Goal: Transaction & Acquisition: Obtain resource

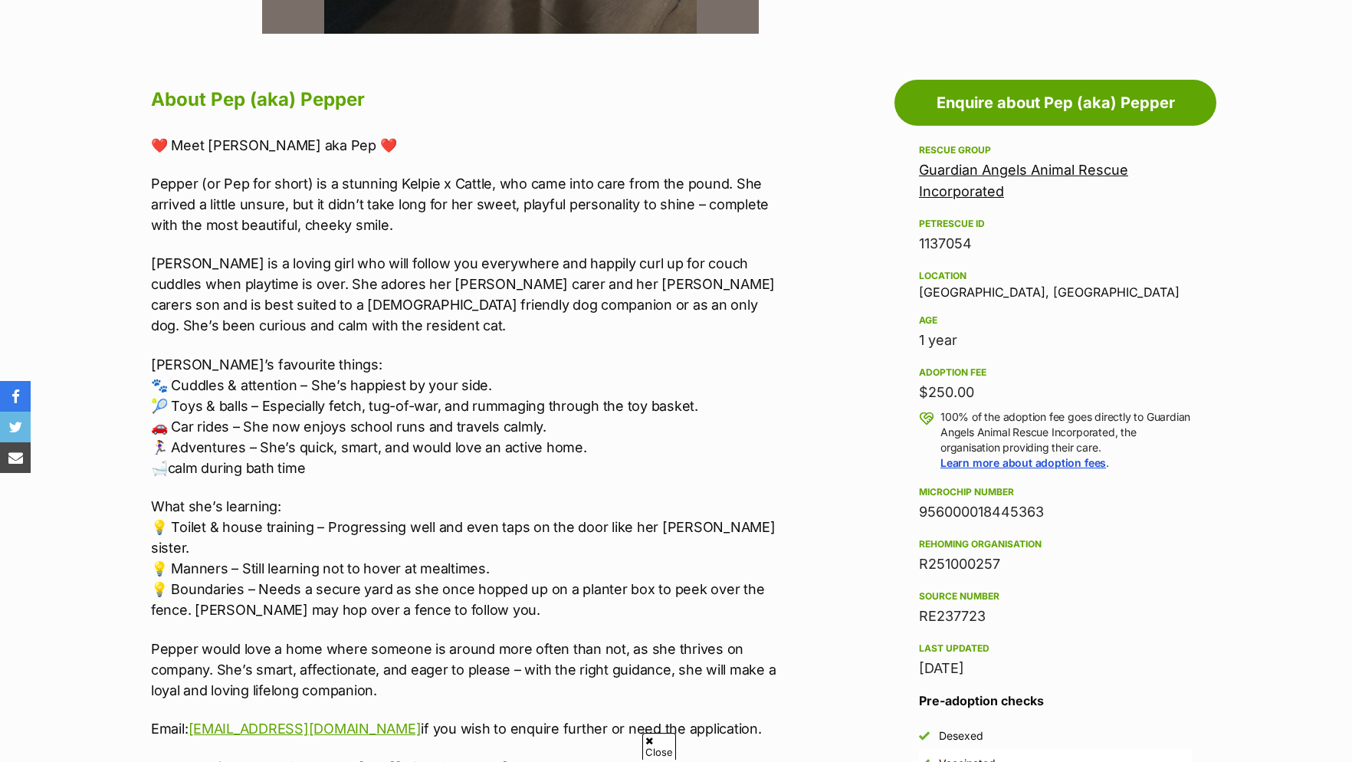
scroll to position [547, 0]
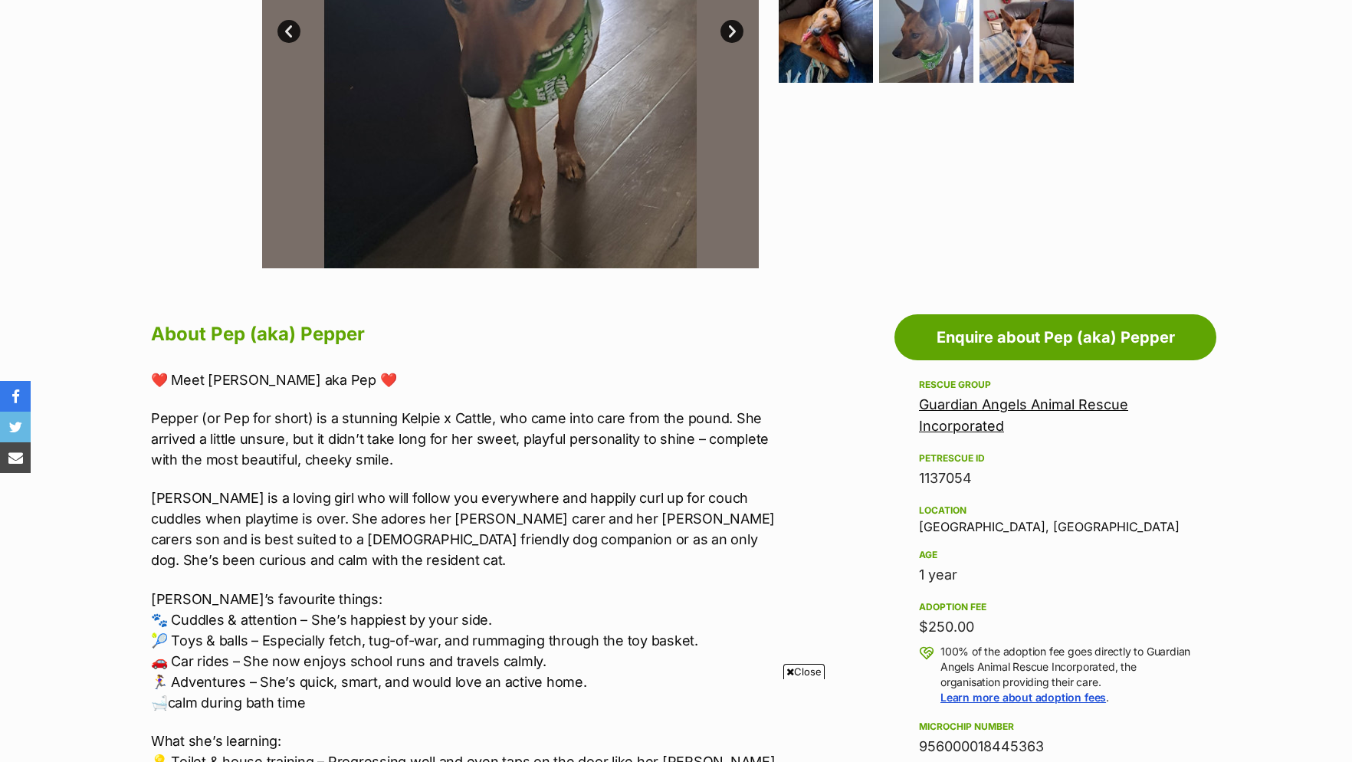
click at [1036, 426] on div "Guardian Angels Animal Rescue Incorporated" at bounding box center [1055, 415] width 273 height 43
click at [1034, 419] on link "Guardian Angels Animal Rescue Incorporated" at bounding box center [1023, 415] width 209 height 38
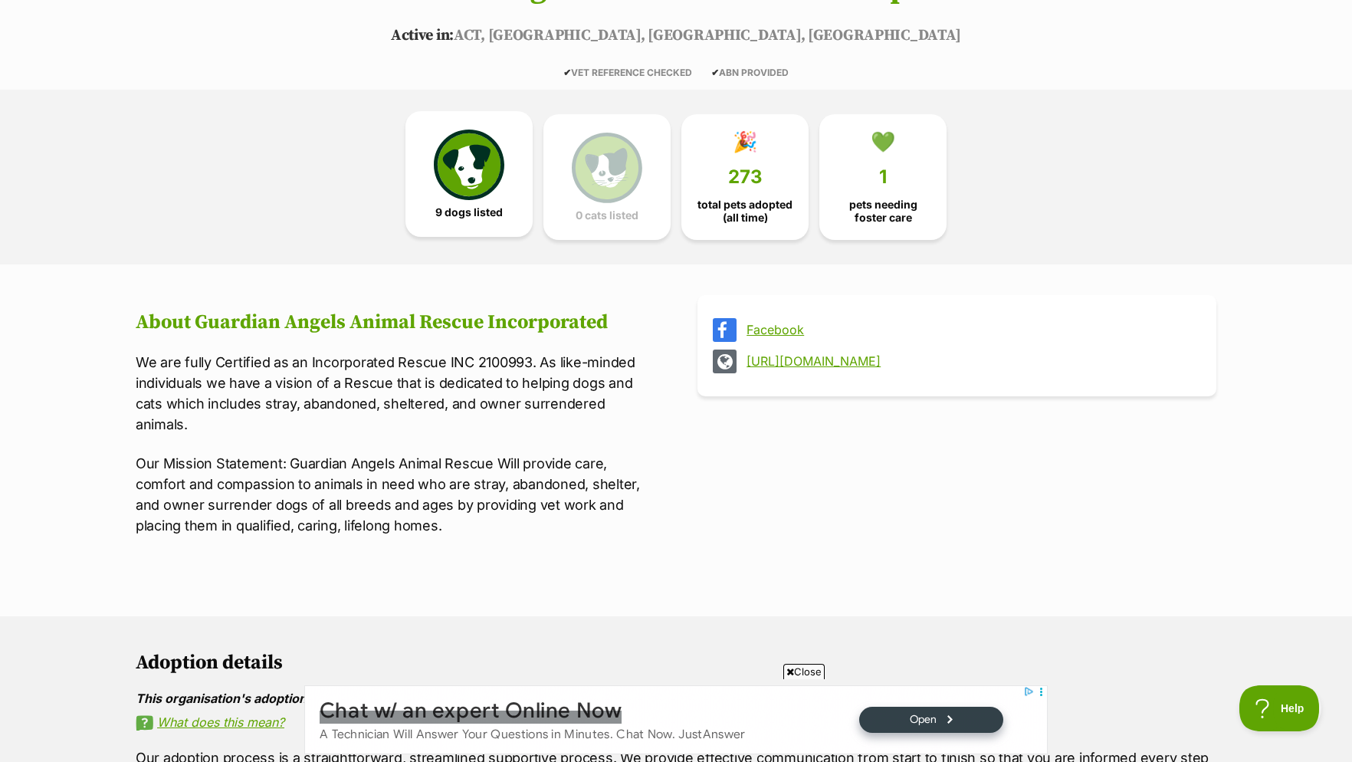
click at [452, 200] on img at bounding box center [469, 164] width 70 height 70
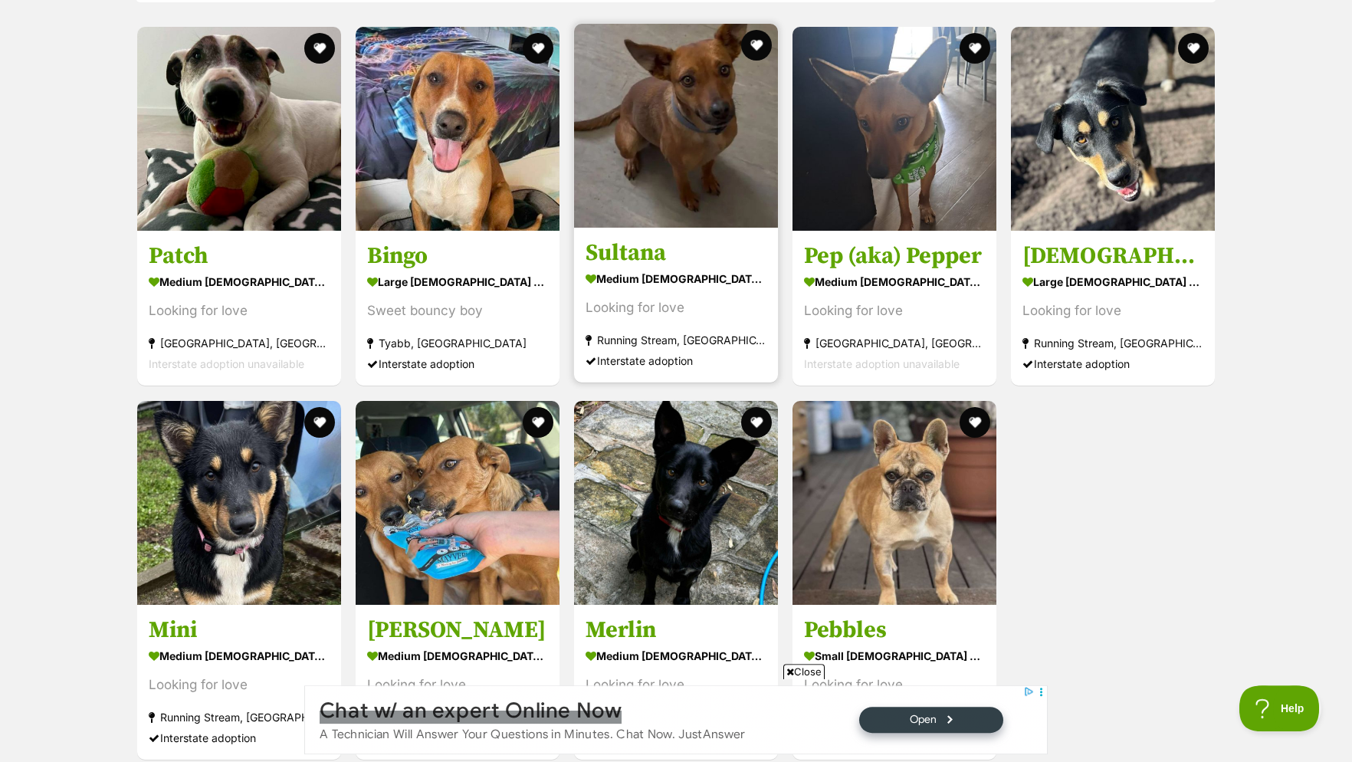
scroll to position [1302, 0]
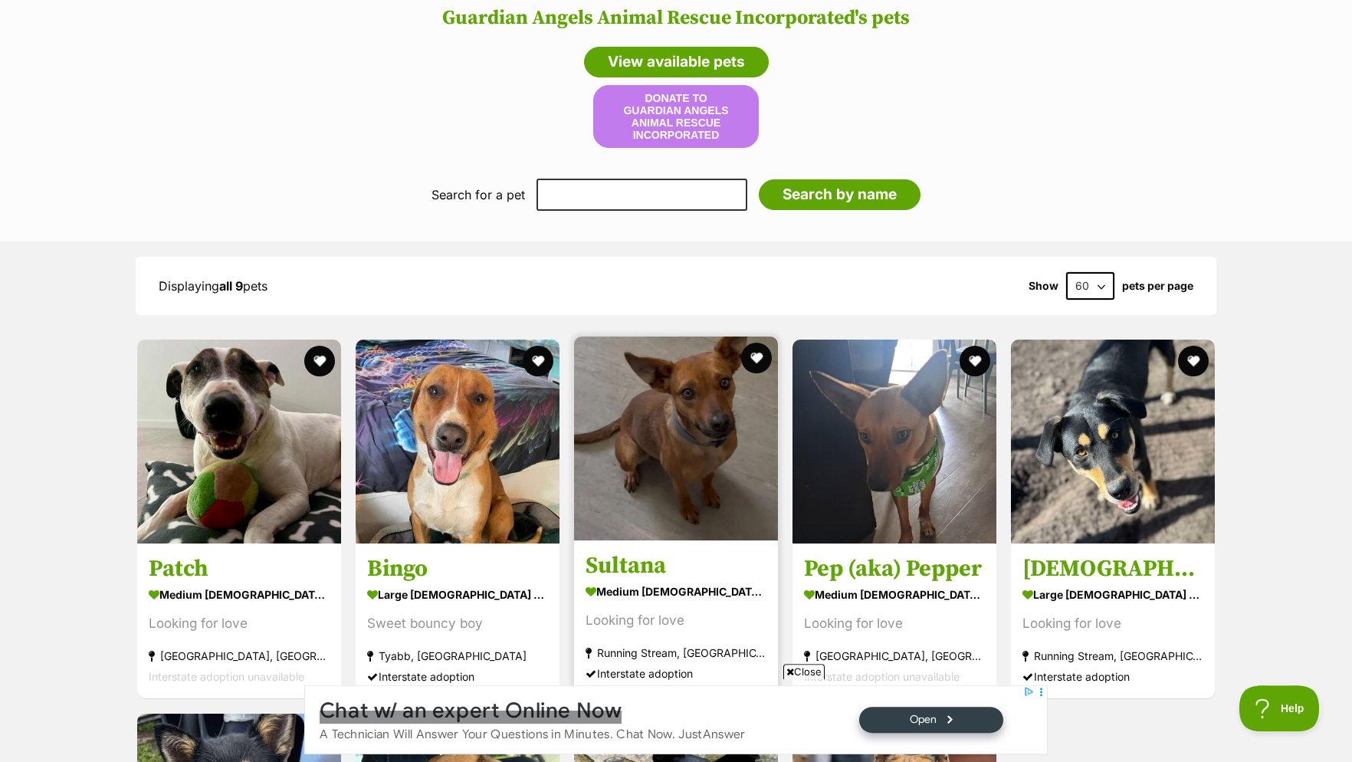
click at [722, 403] on img at bounding box center [676, 438] width 204 height 204
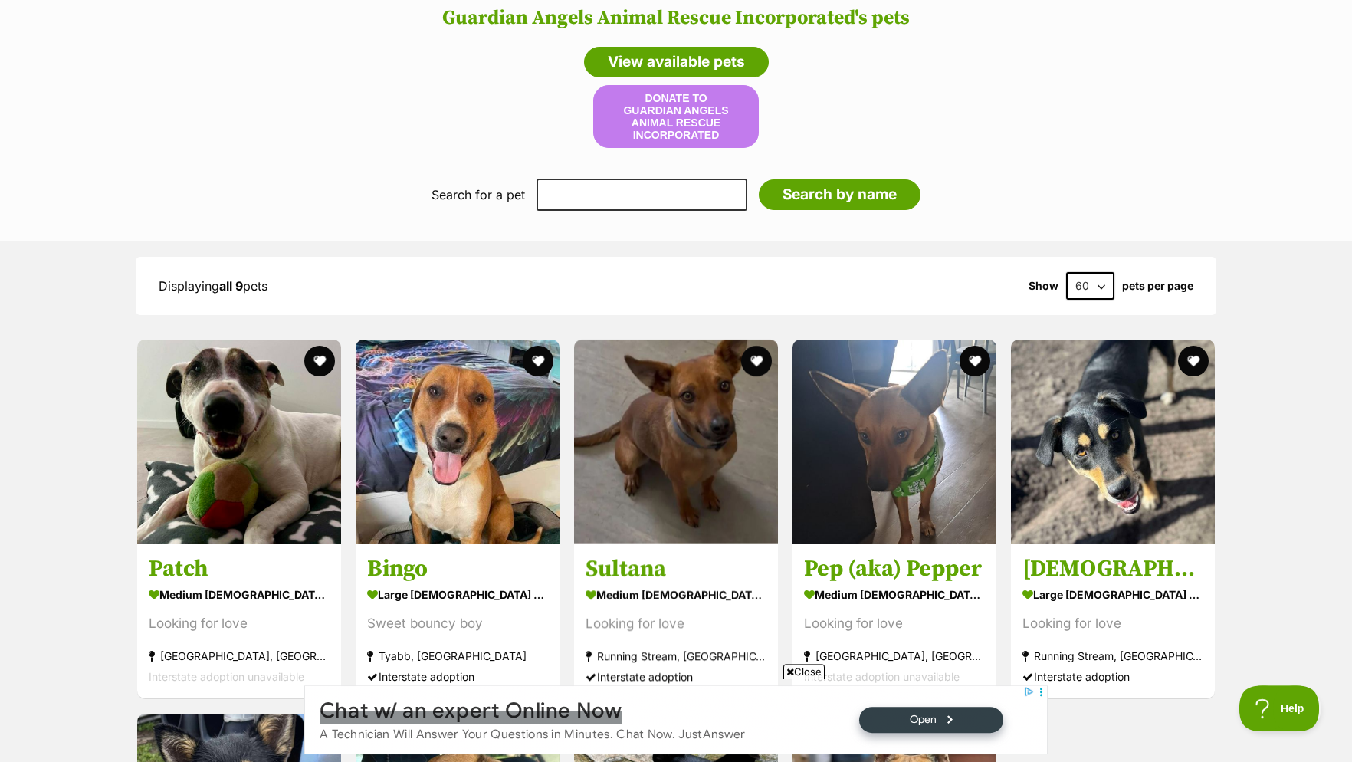
scroll to position [911, 0]
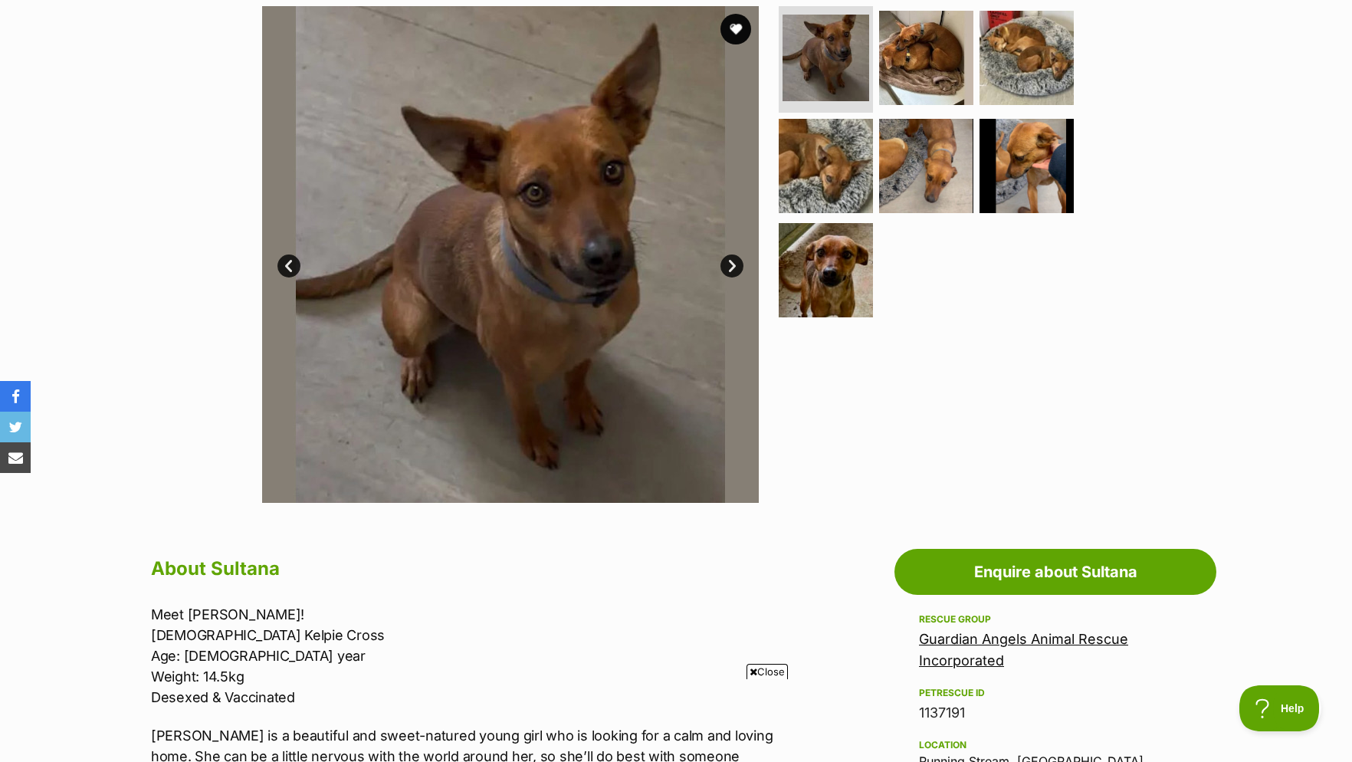
scroll to position [156, 0]
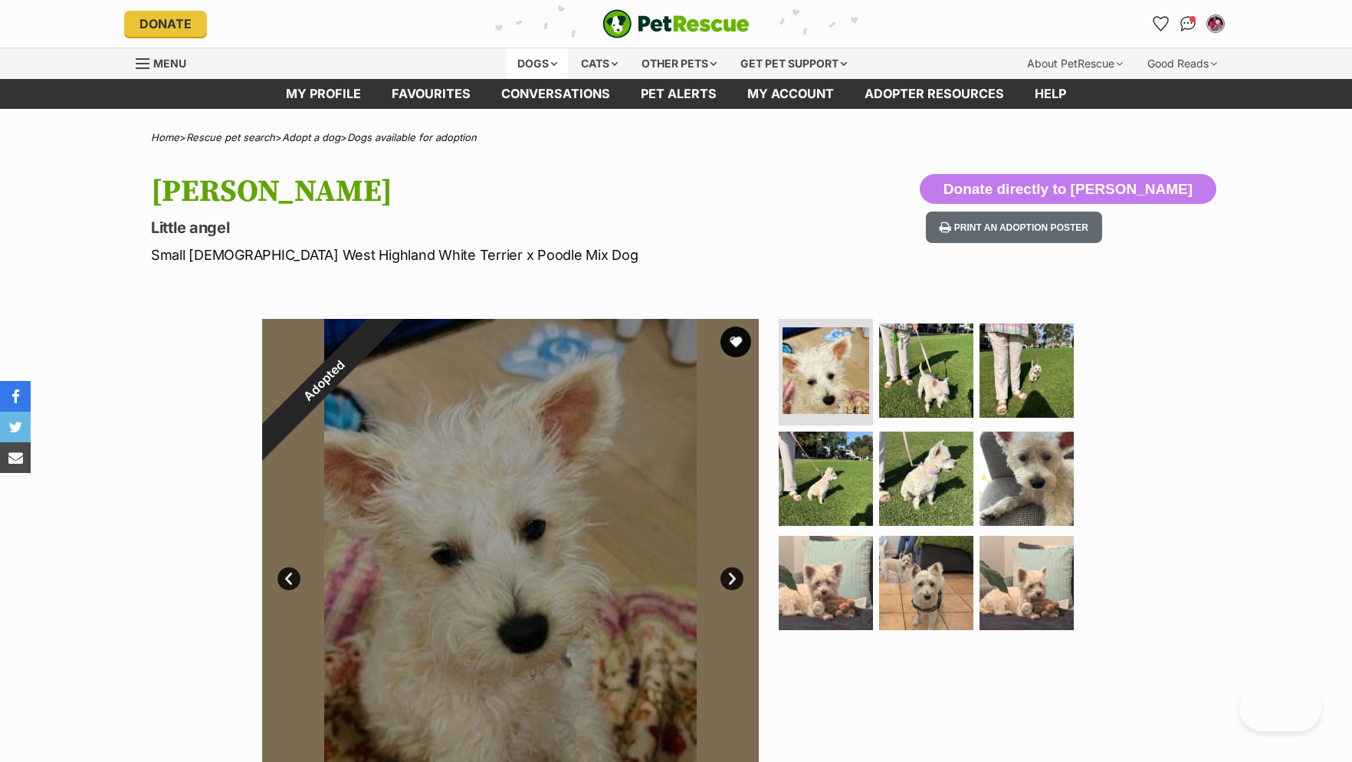
click at [542, 57] on div "Dogs" at bounding box center [536, 63] width 61 height 31
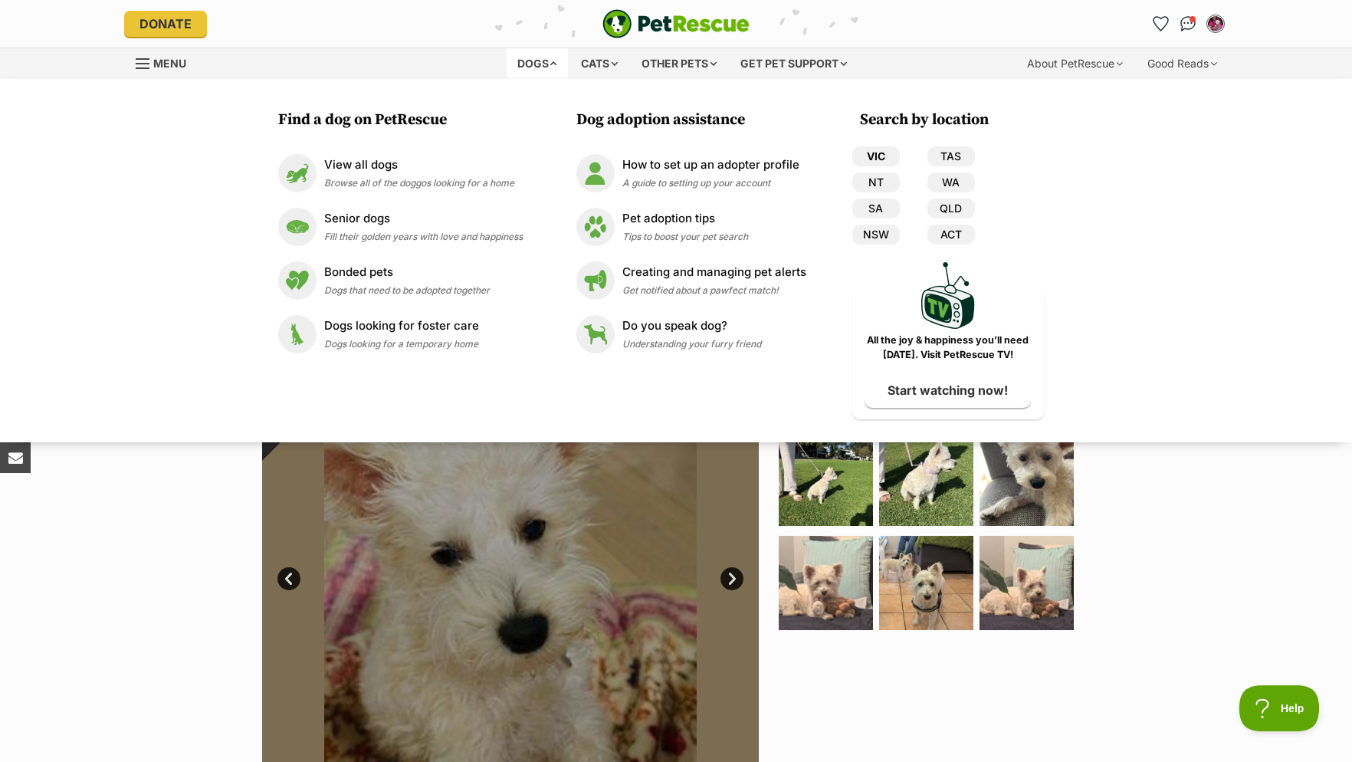
click at [874, 156] on link "VIC" at bounding box center [876, 156] width 48 height 20
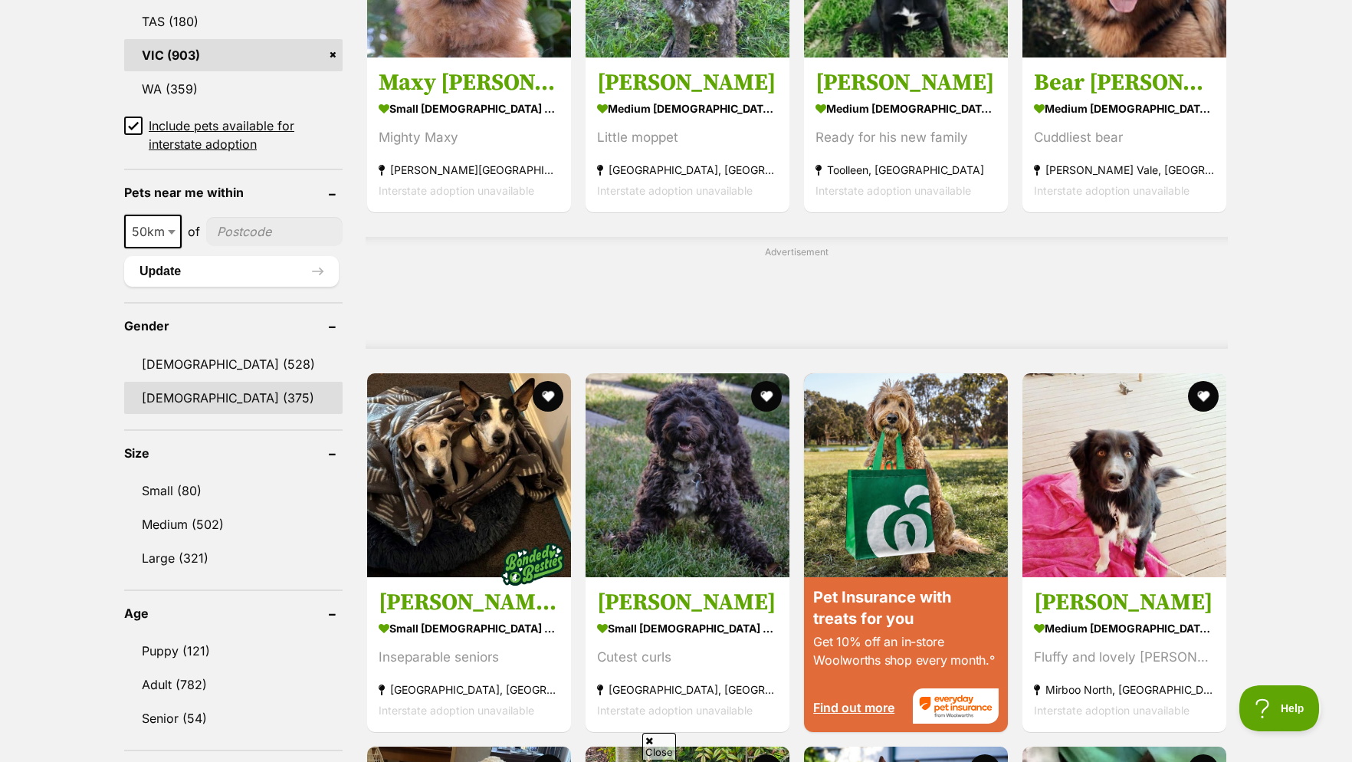
click at [152, 410] on link "[DEMOGRAPHIC_DATA] (375)" at bounding box center [233, 398] width 218 height 32
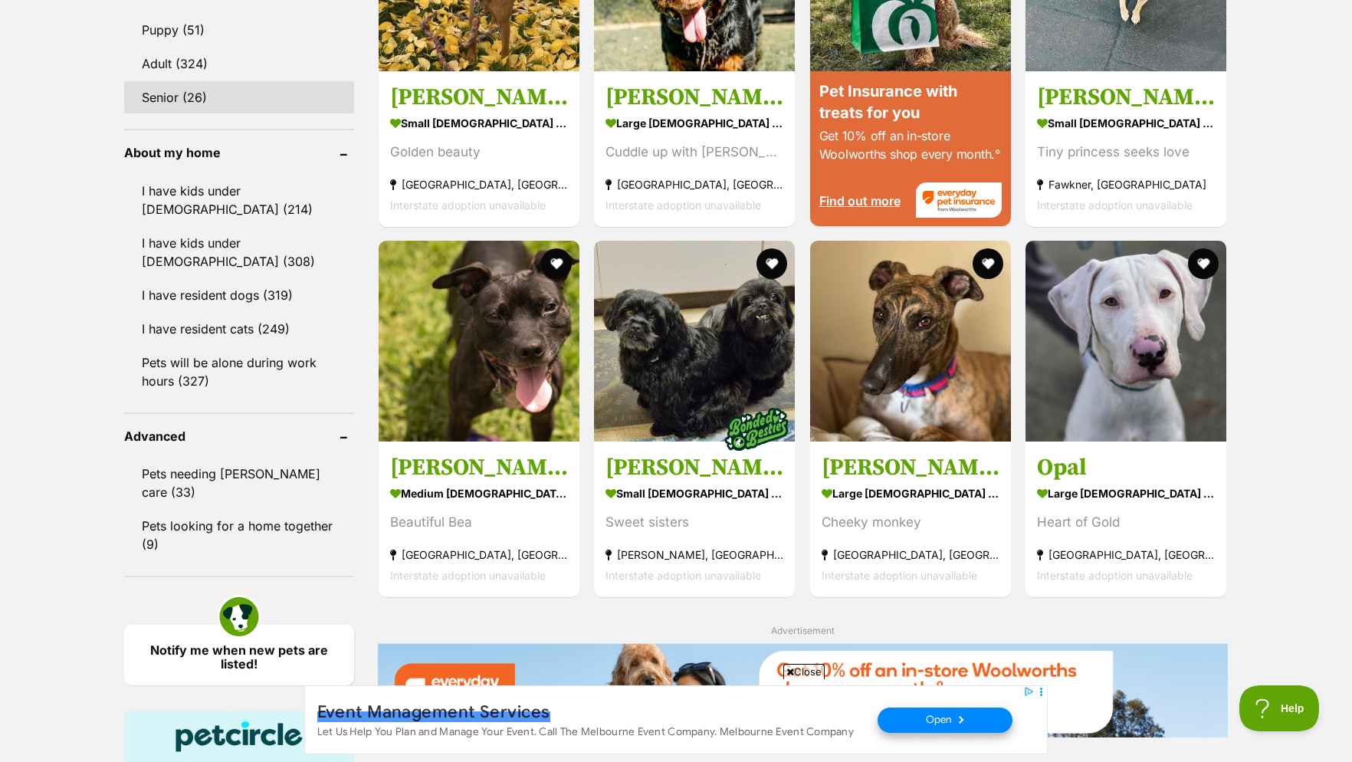
scroll to position [1329, 0]
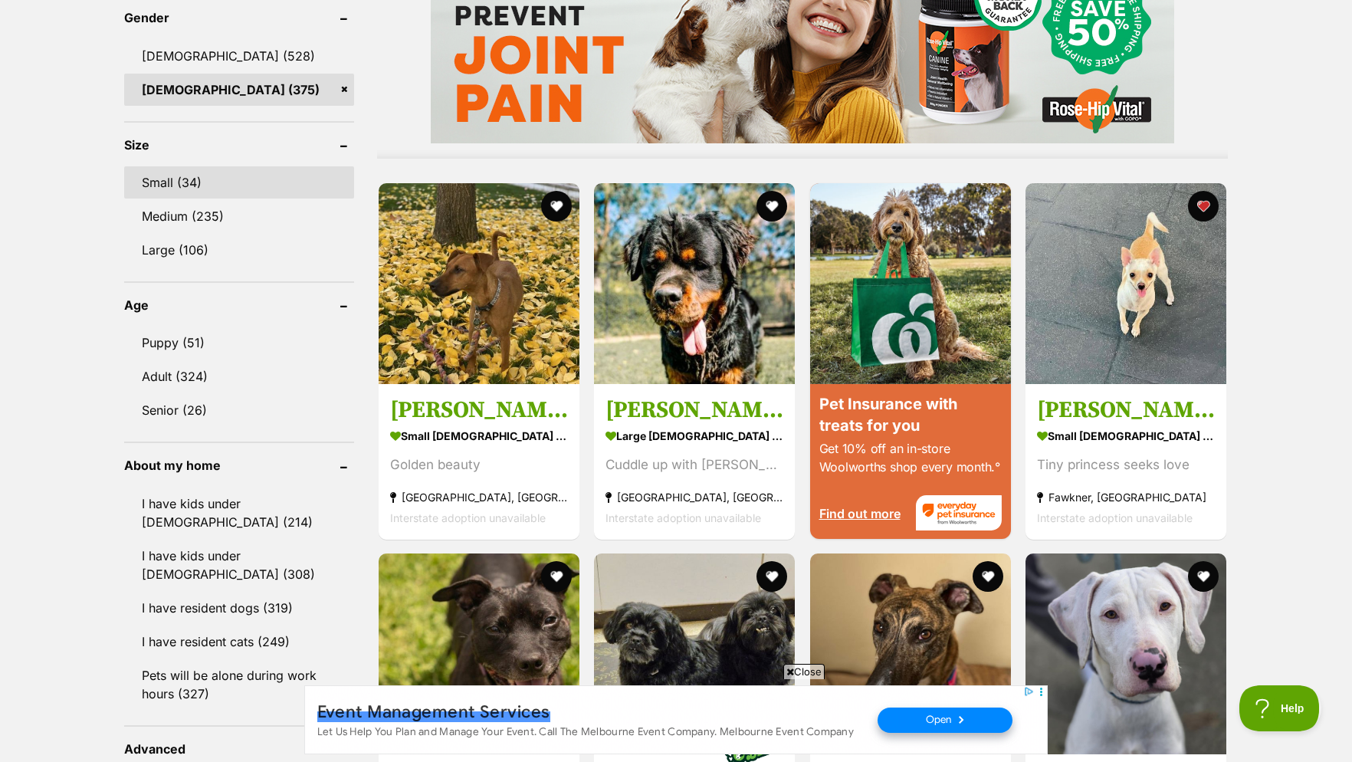
click at [192, 193] on link "Small (34)" at bounding box center [239, 182] width 230 height 32
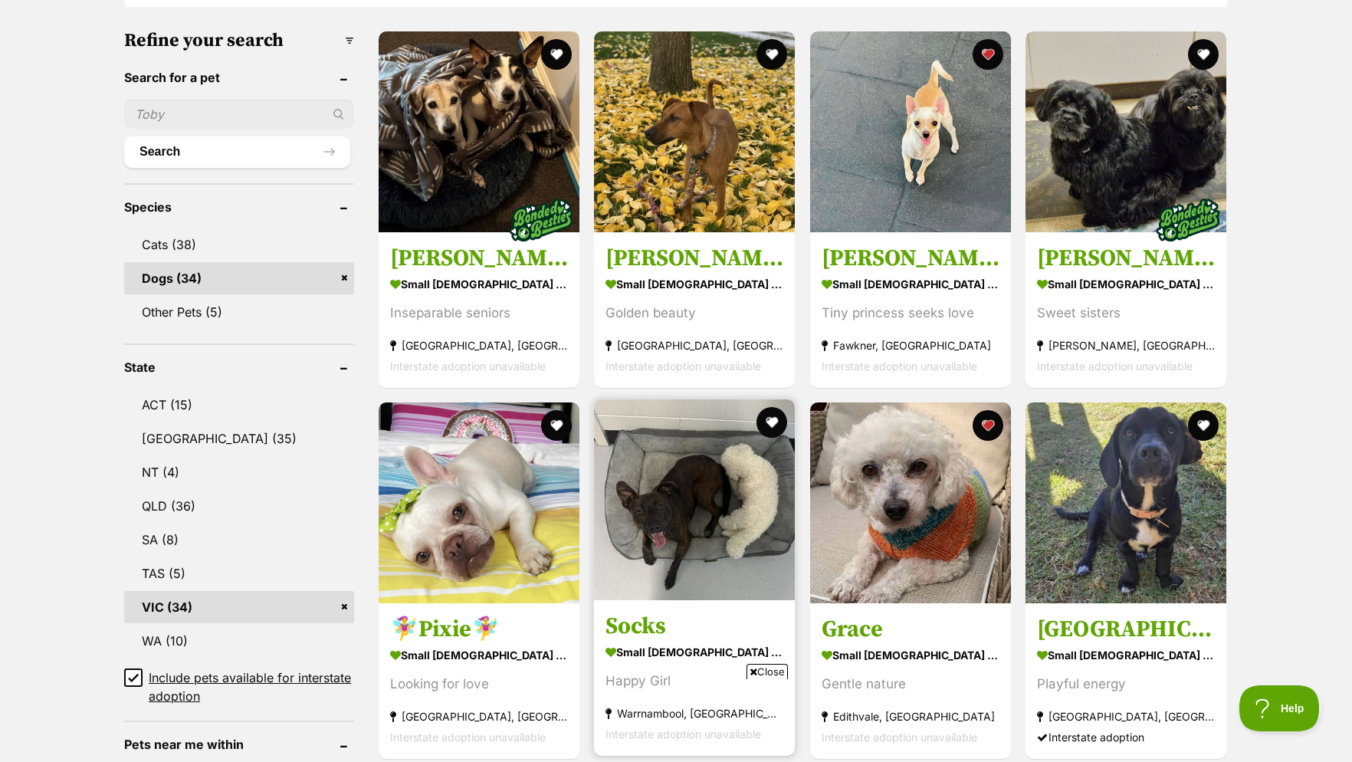
scroll to position [625, 0]
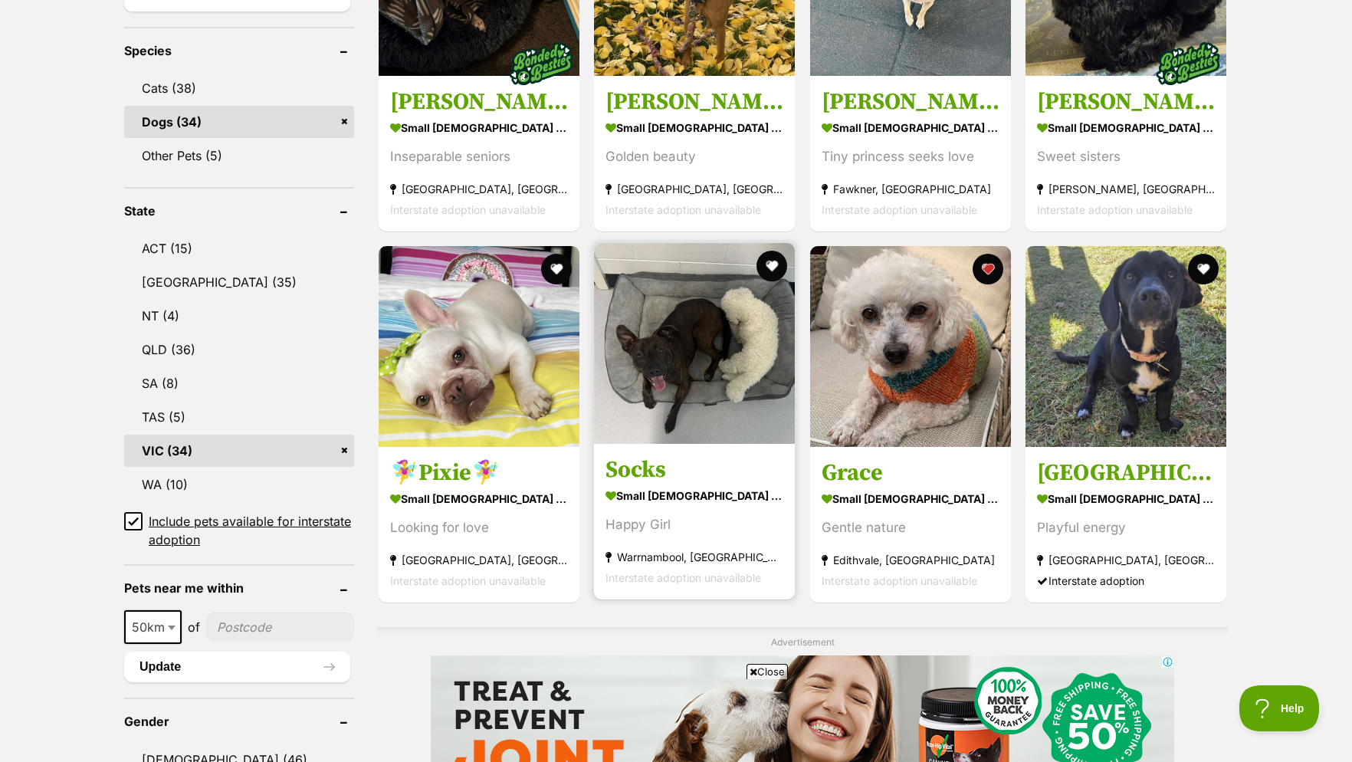
click at [660, 504] on strong "small female Dog" at bounding box center [694, 495] width 178 height 22
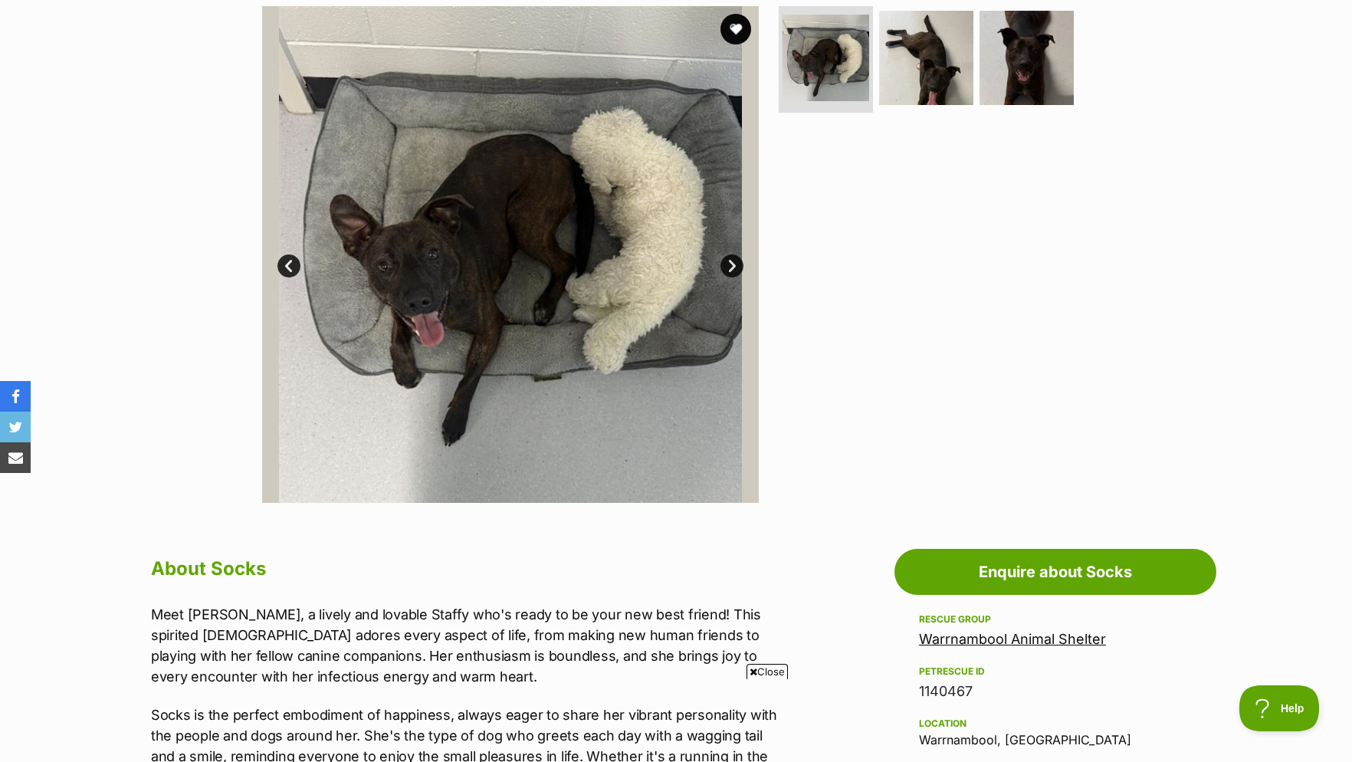
scroll to position [78, 0]
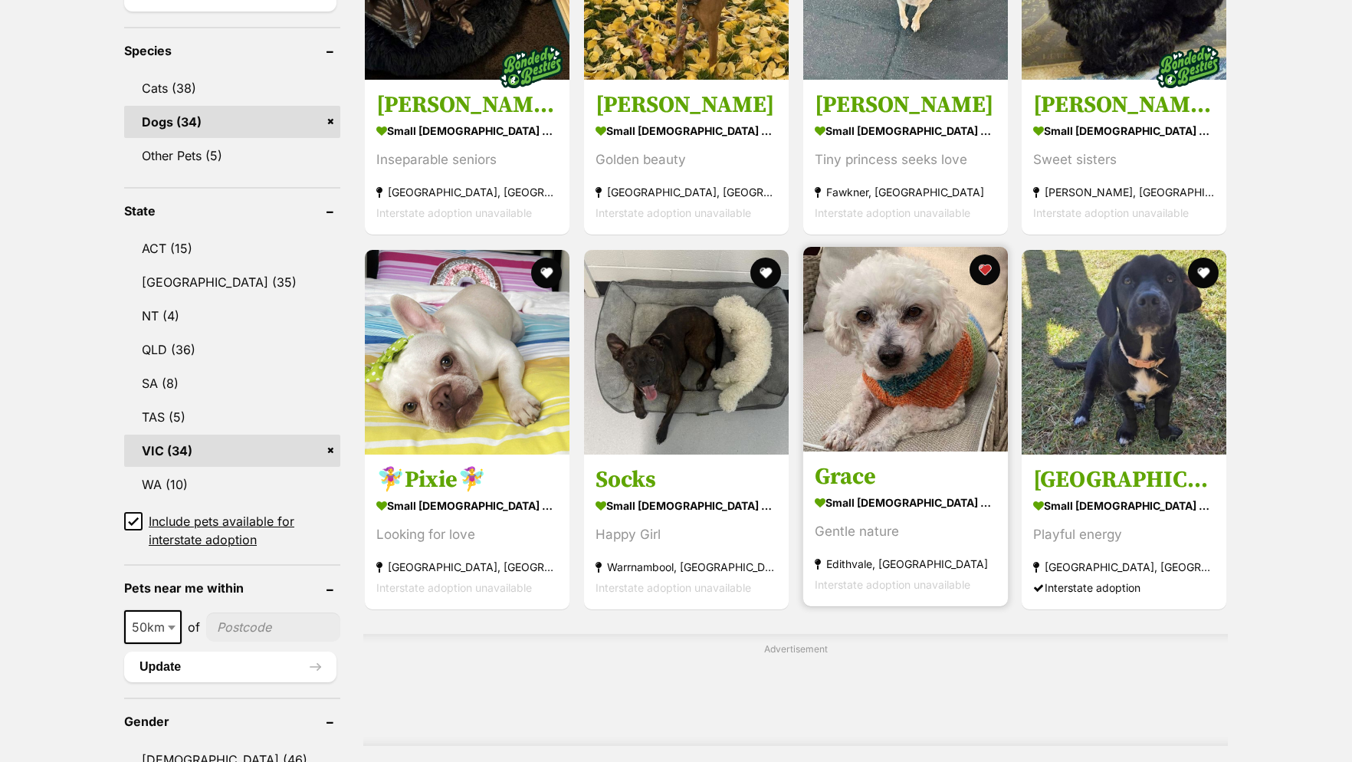
scroll to position [625, 0]
click at [879, 421] on img at bounding box center [905, 349] width 205 height 205
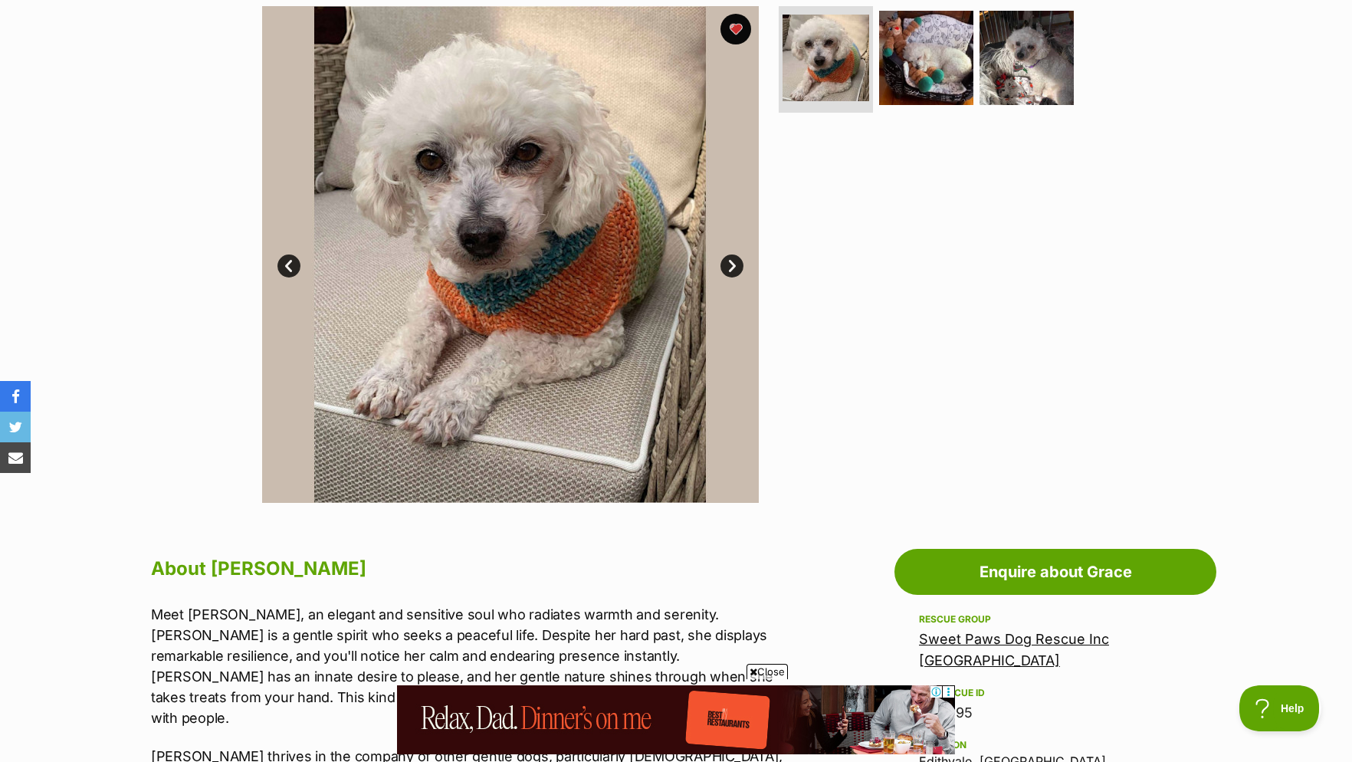
scroll to position [78, 0]
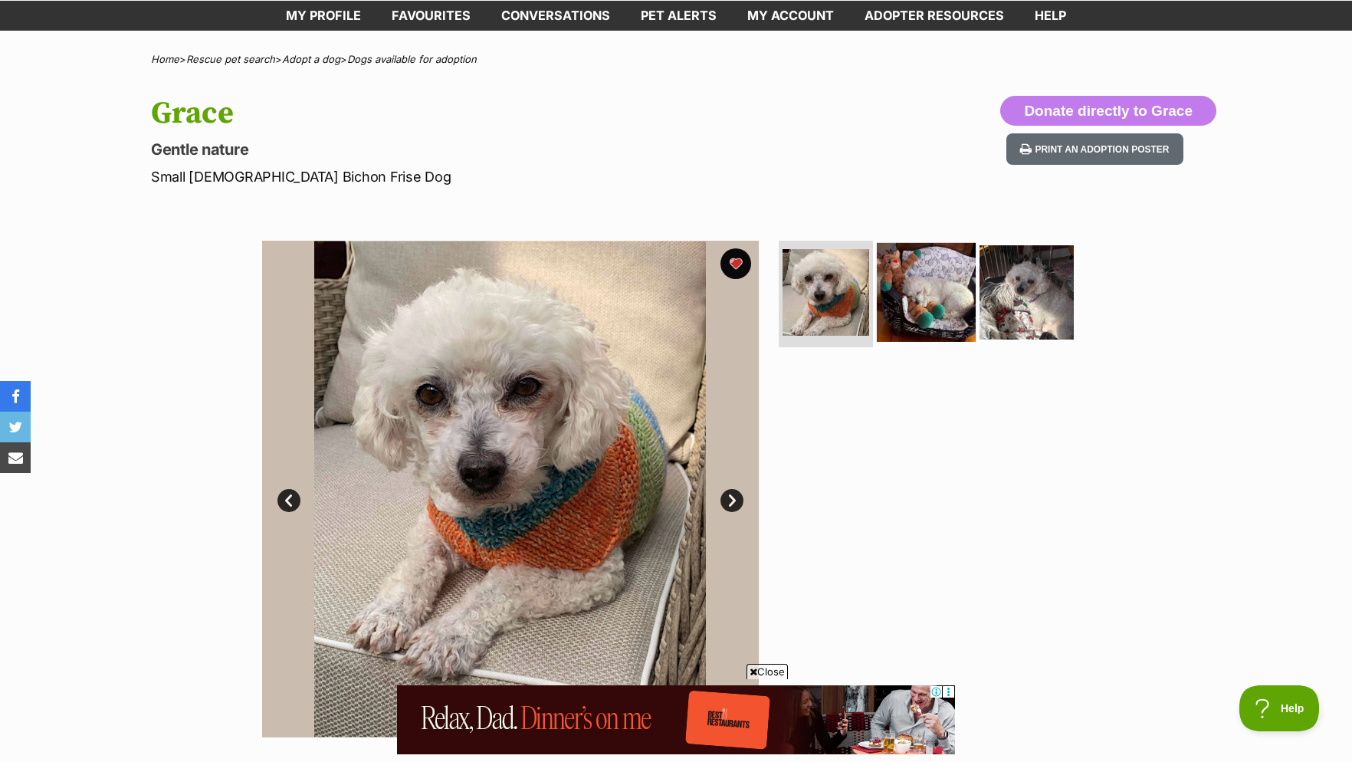
click at [946, 316] on img at bounding box center [926, 291] width 99 height 99
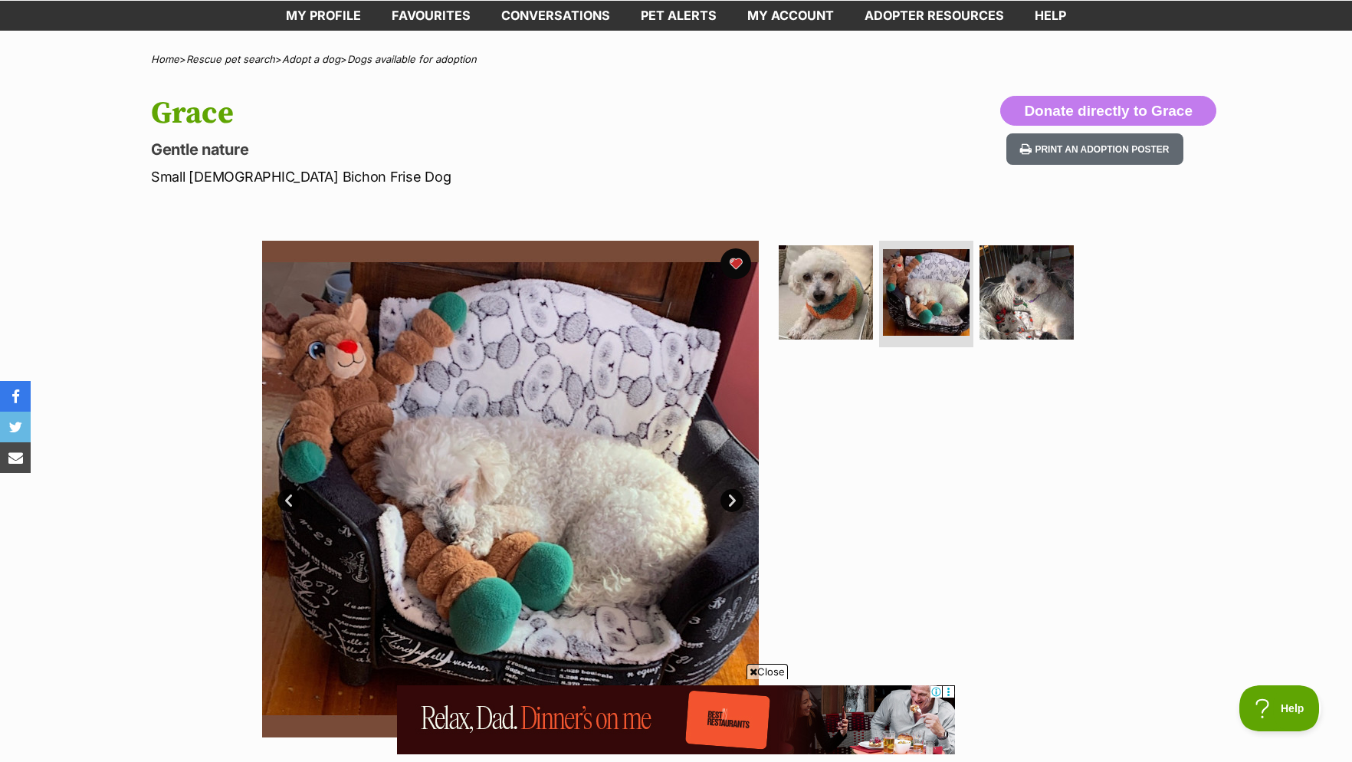
scroll to position [0, 0]
click at [1038, 341] on img at bounding box center [1026, 291] width 99 height 99
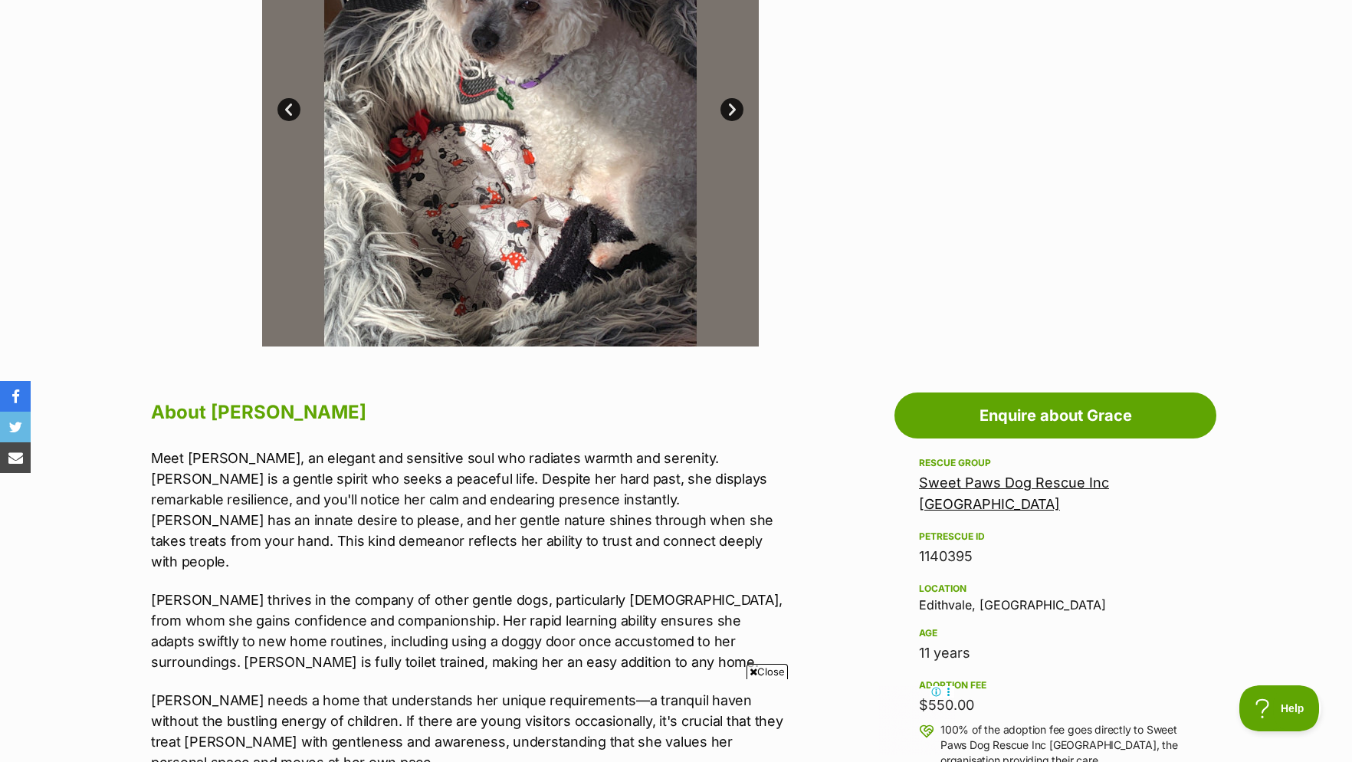
scroll to position [234, 0]
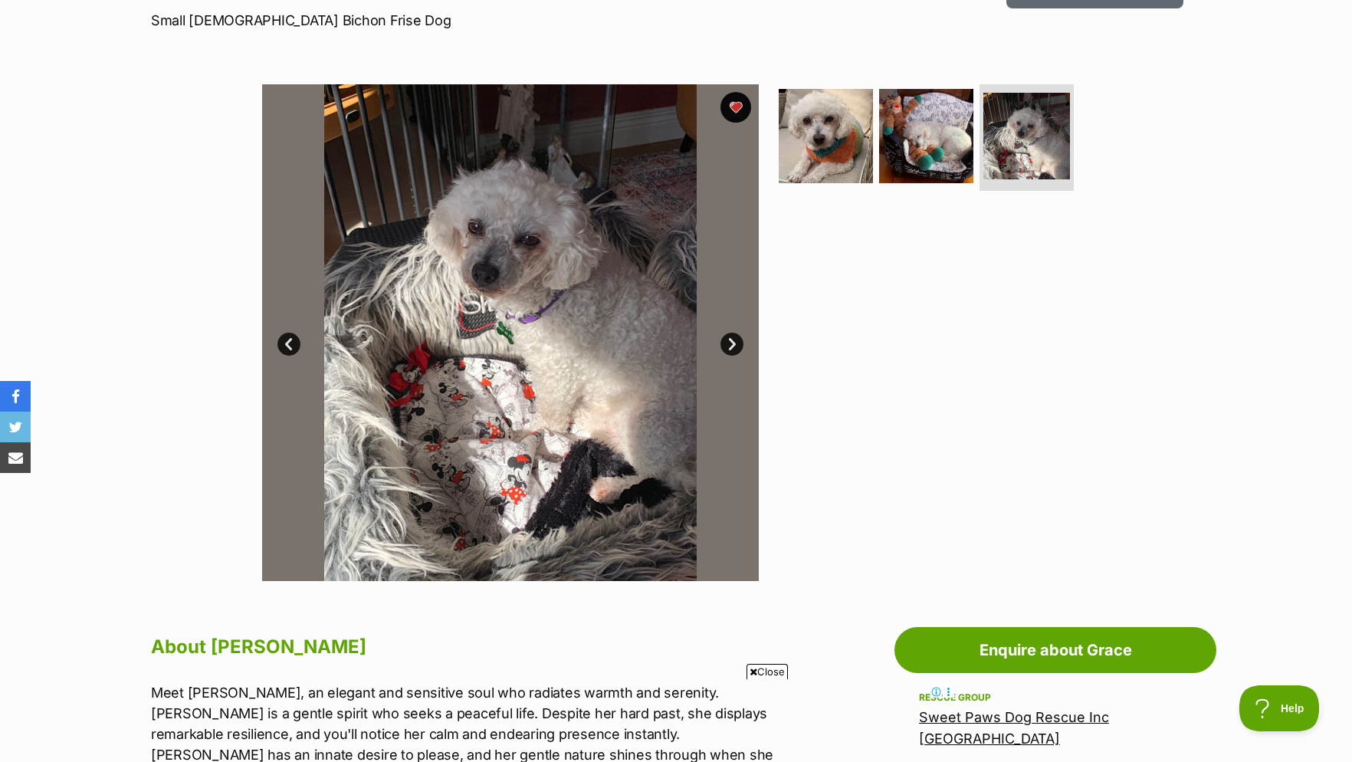
click at [727, 356] on link "Next" at bounding box center [731, 344] width 23 height 23
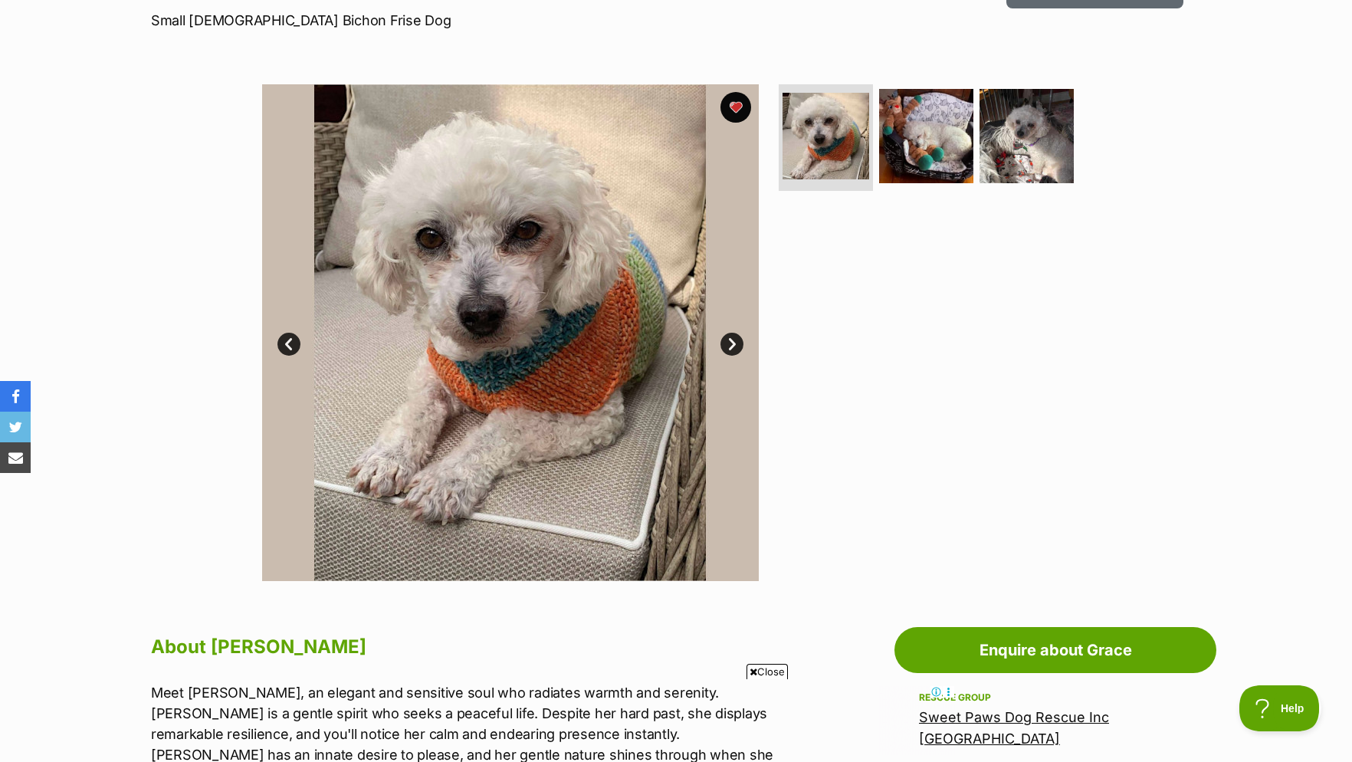
click at [727, 356] on link "Next" at bounding box center [731, 344] width 23 height 23
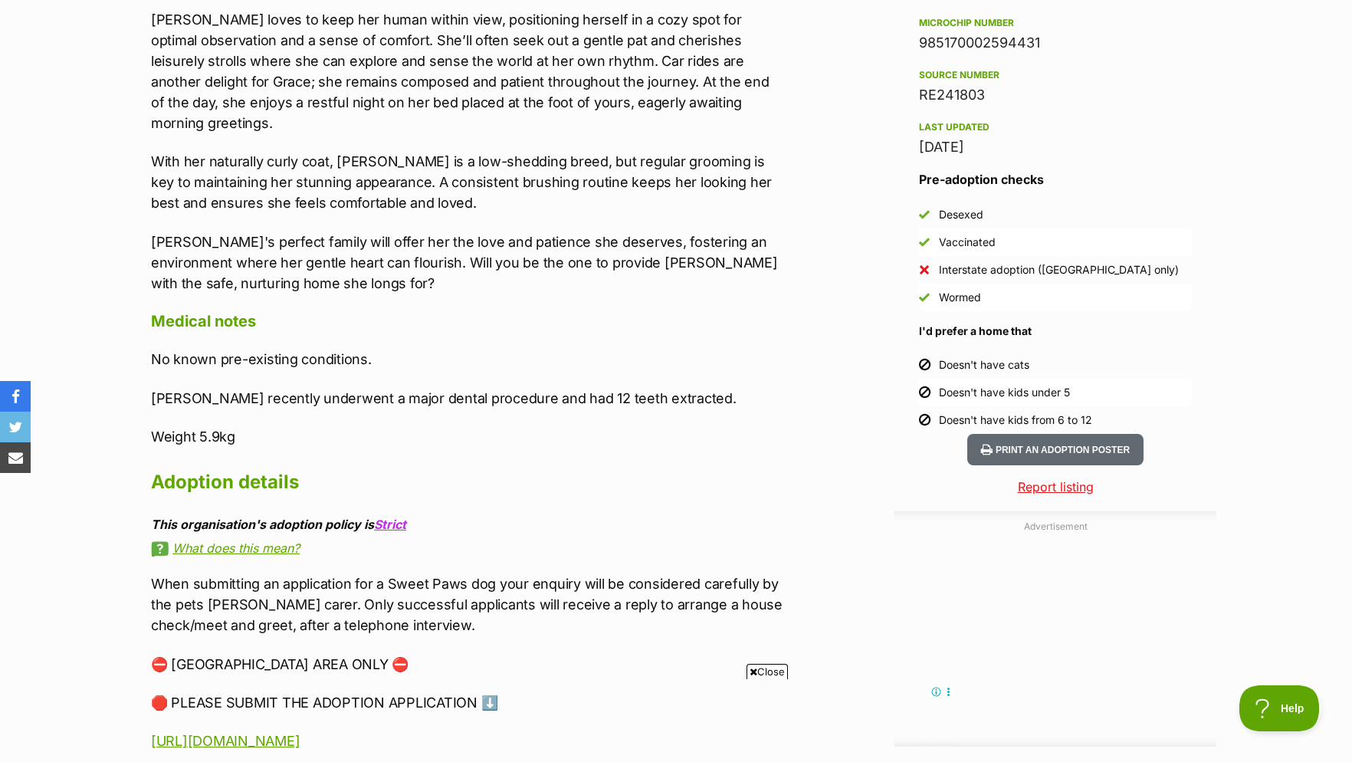
scroll to position [1485, 0]
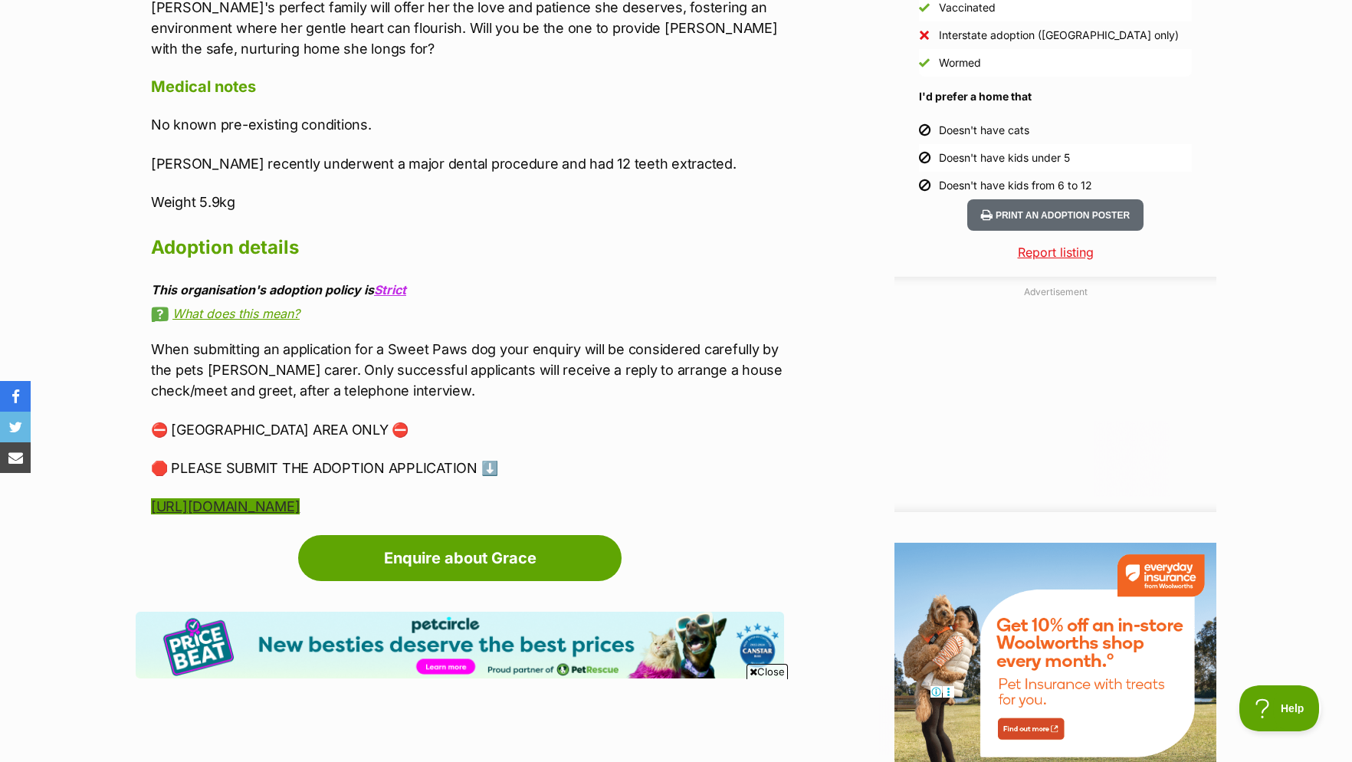
click at [300, 498] on link "https://sweetpawsdogrescue.com.au/adoptions-form/" at bounding box center [225, 506] width 149 height 16
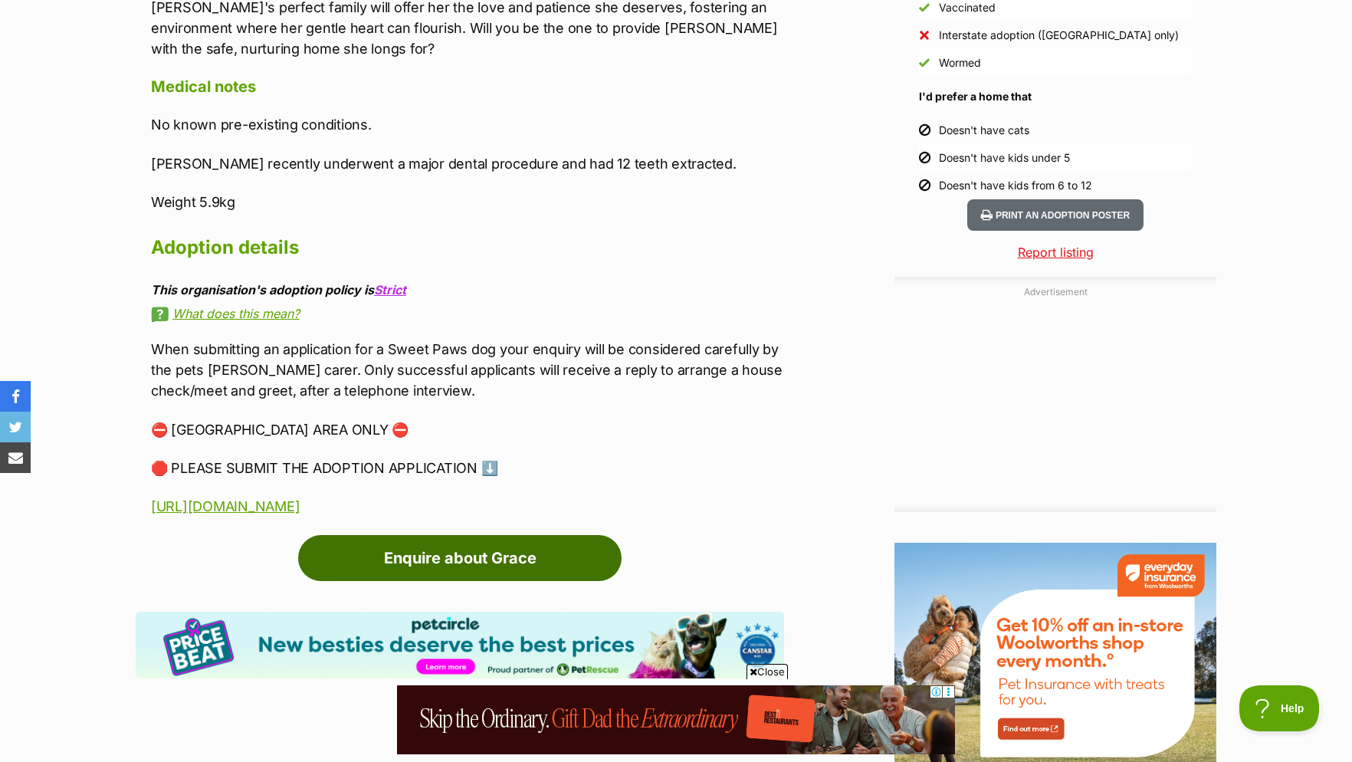
click at [386, 535] on link "Enquire about Grace" at bounding box center [459, 558] width 323 height 46
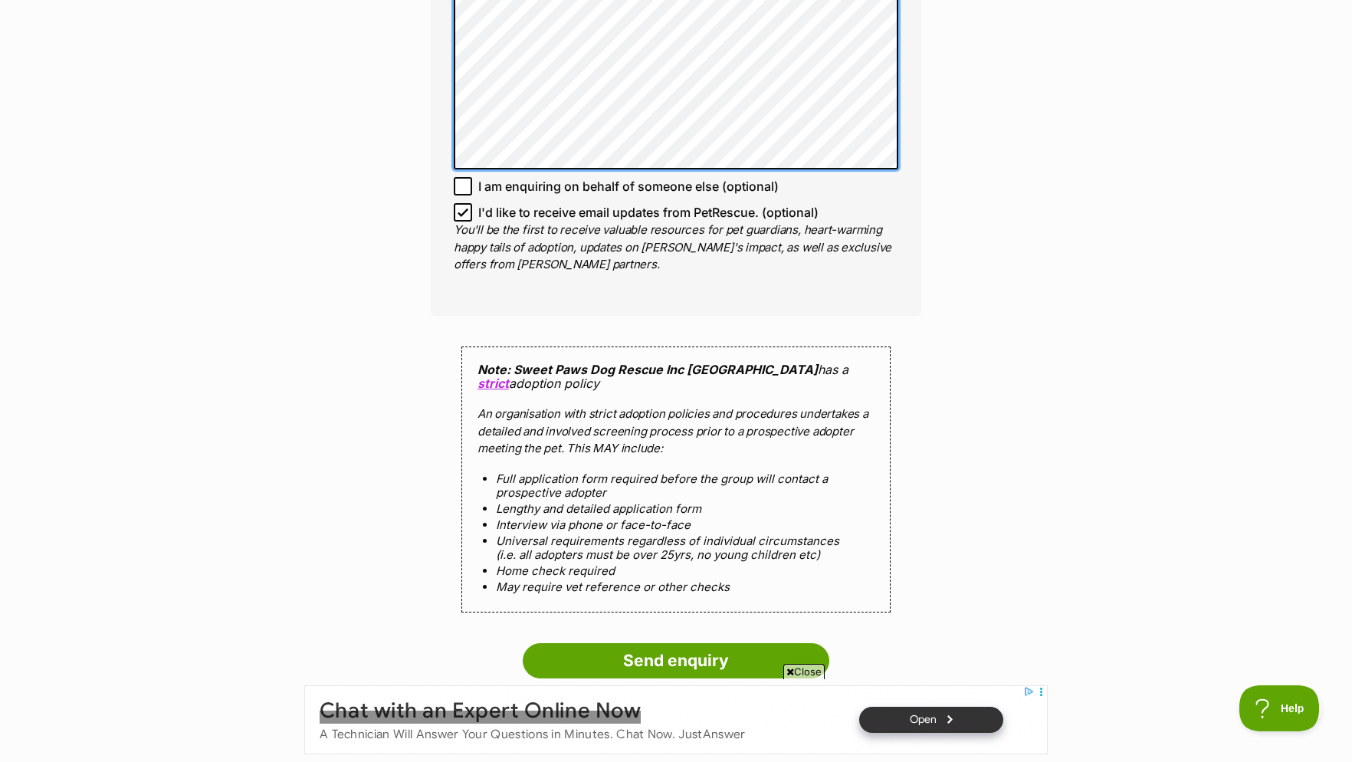
scroll to position [1407, 0]
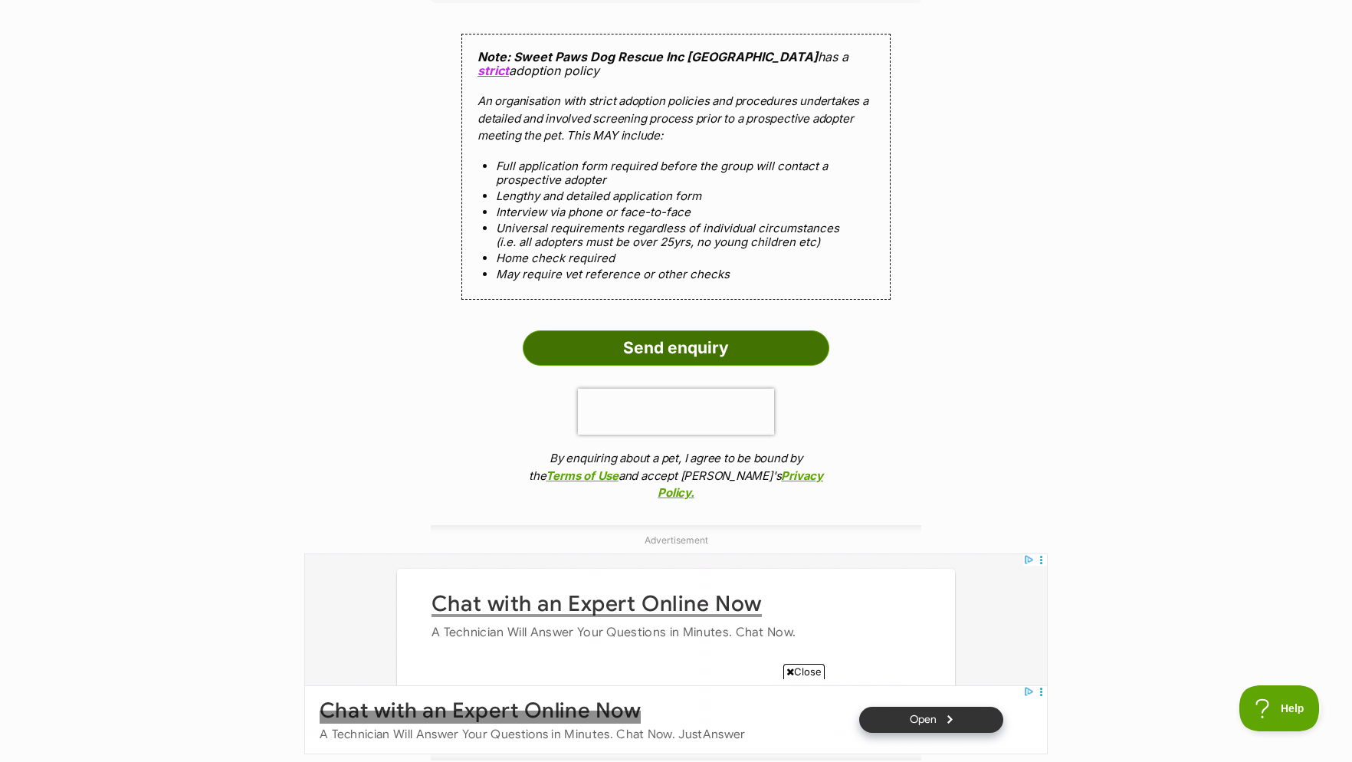
click at [660, 365] on input "Send enquiry" at bounding box center [676, 347] width 306 height 35
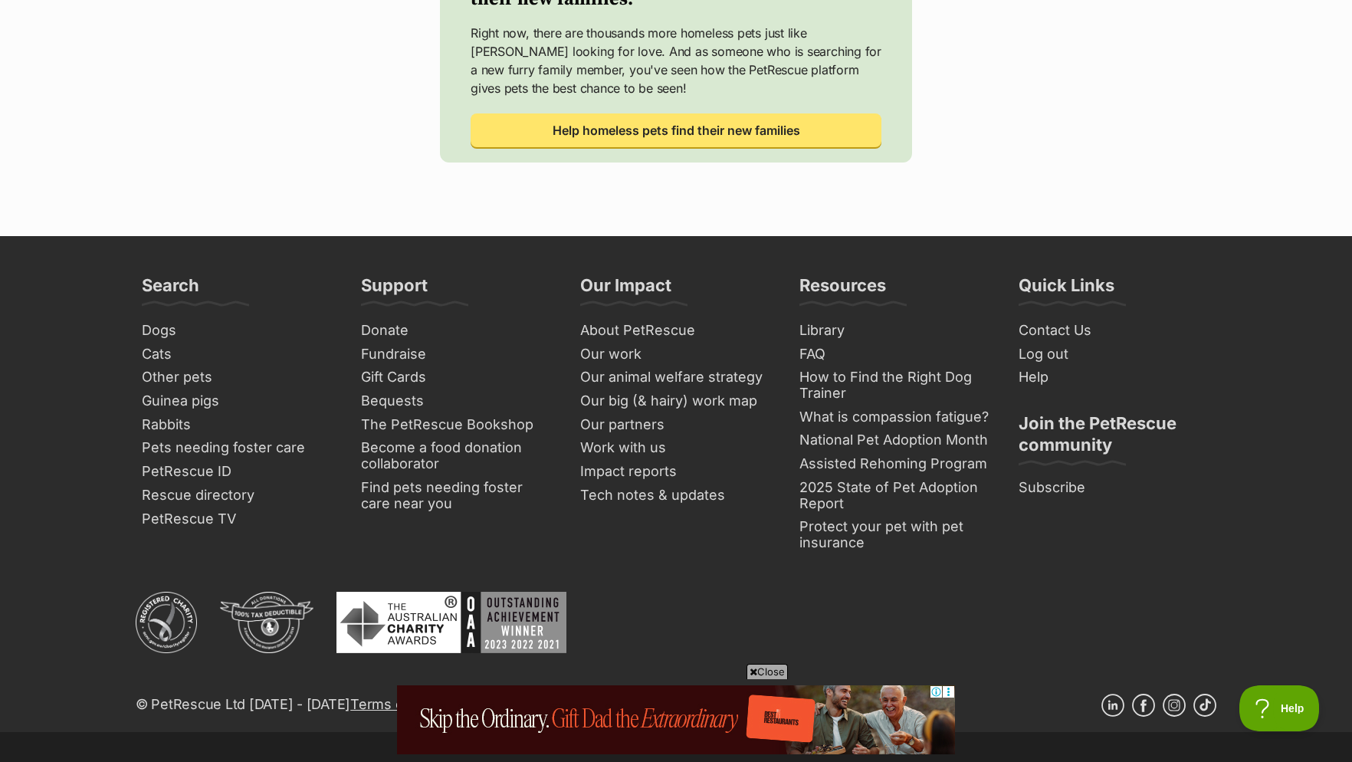
scroll to position [703, 0]
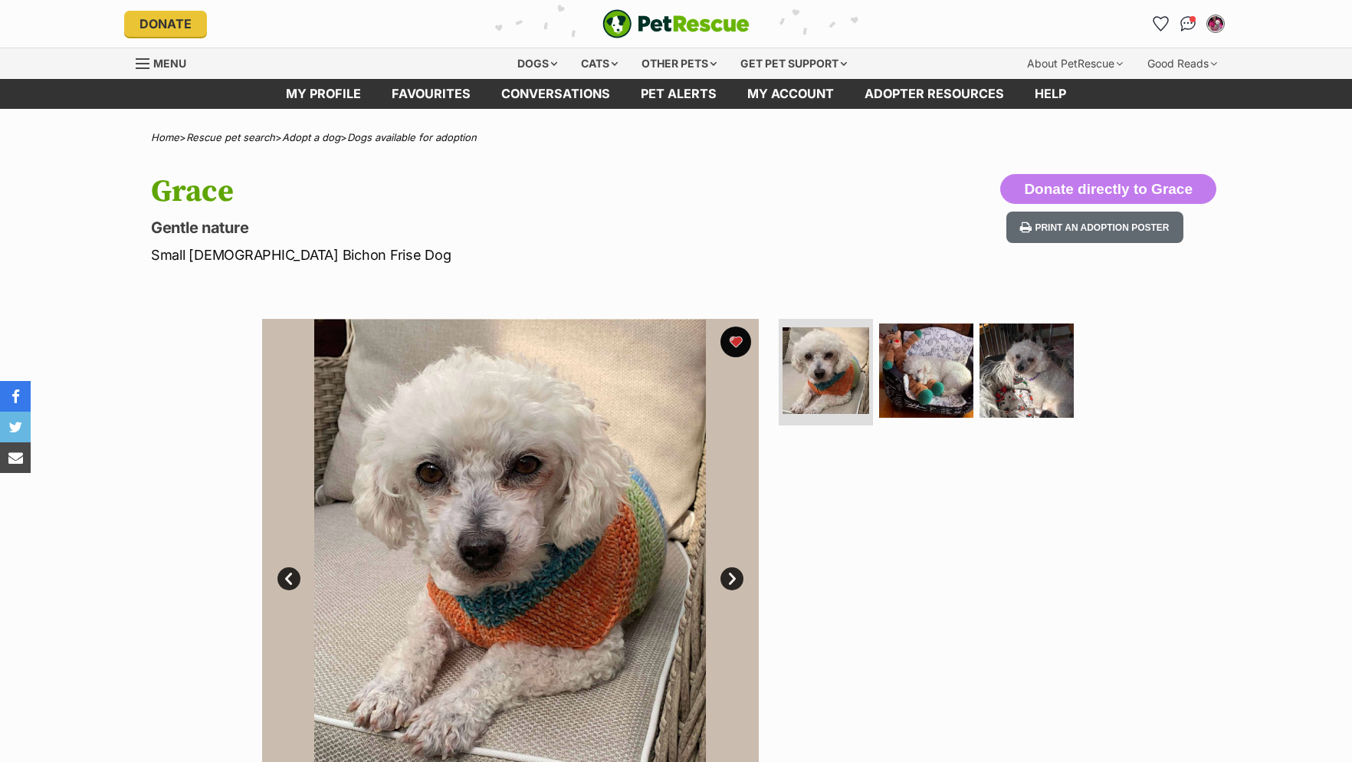
scroll to position [1485, 0]
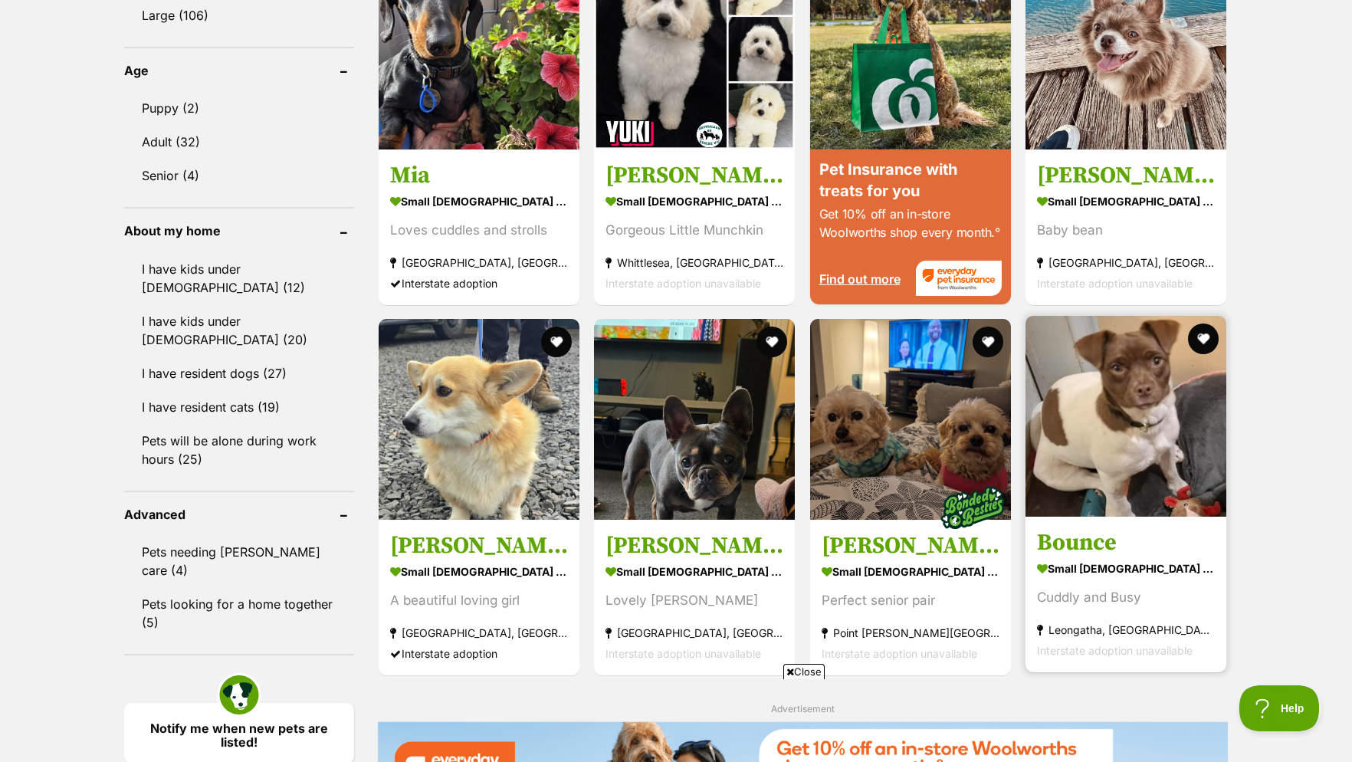
scroll to position [1719, 0]
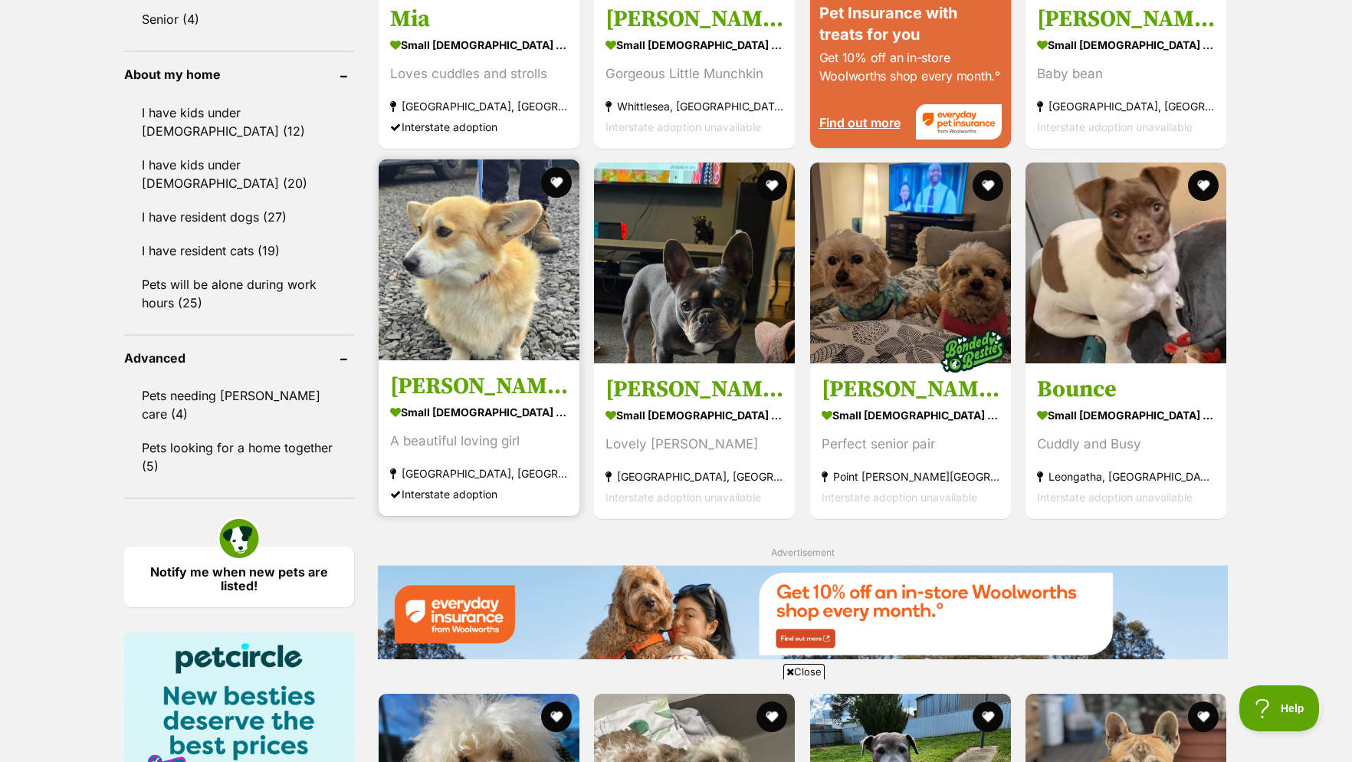
click at [478, 352] on img at bounding box center [479, 259] width 201 height 201
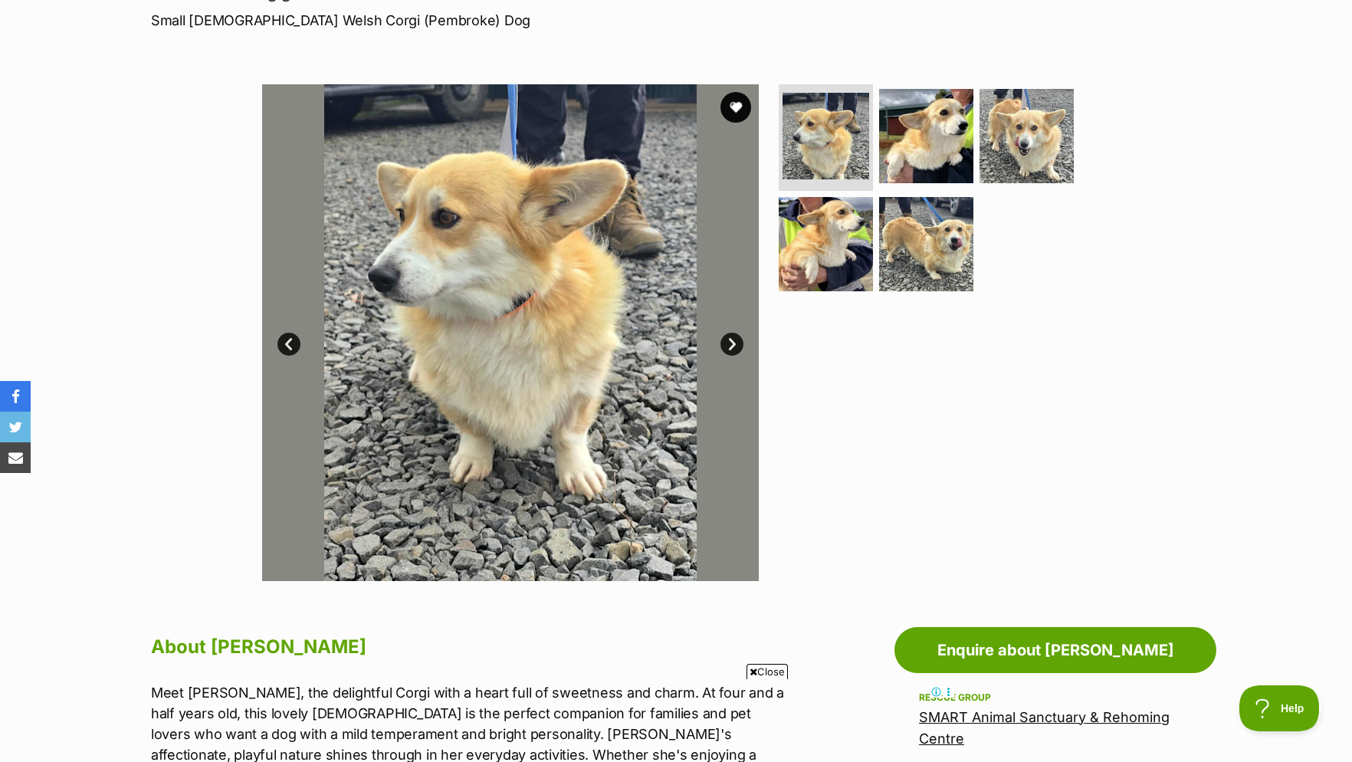
scroll to position [78, 0]
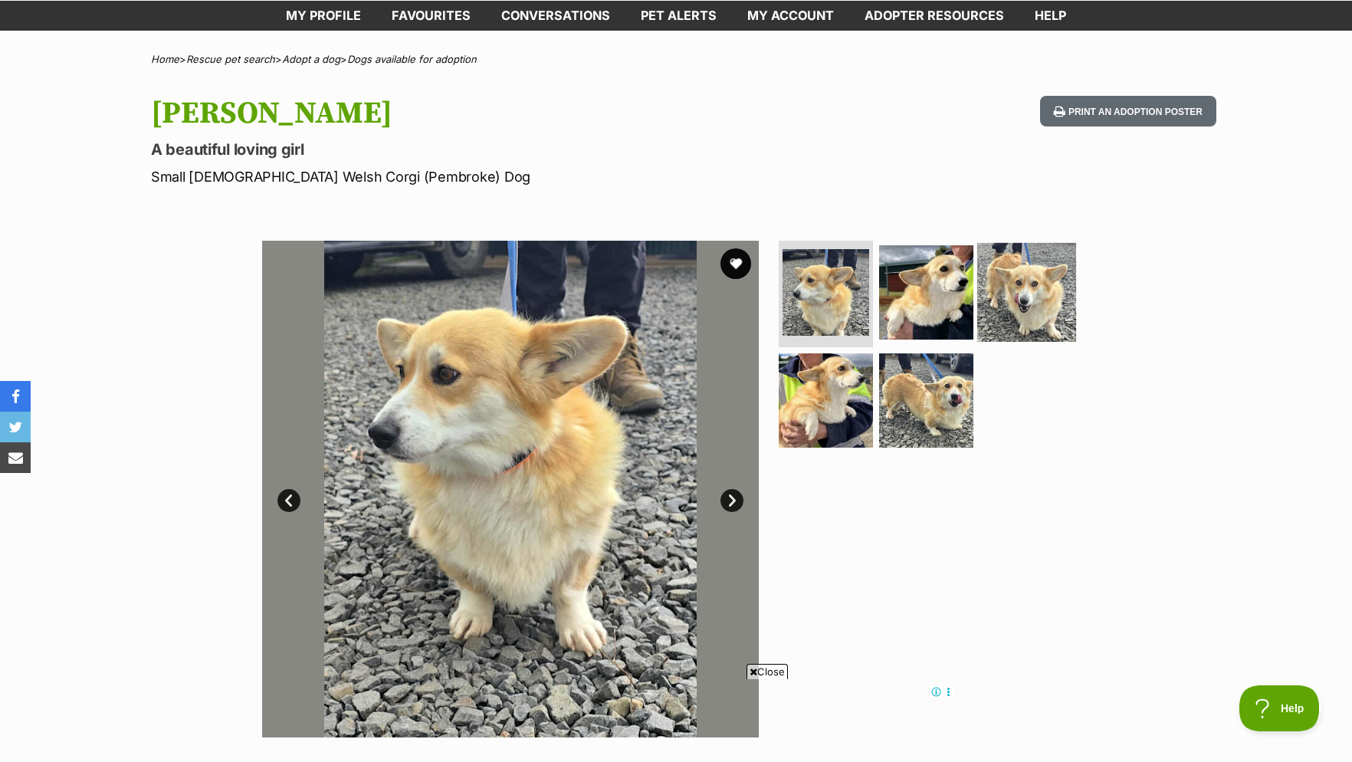
click at [1026, 301] on img at bounding box center [1026, 291] width 99 height 99
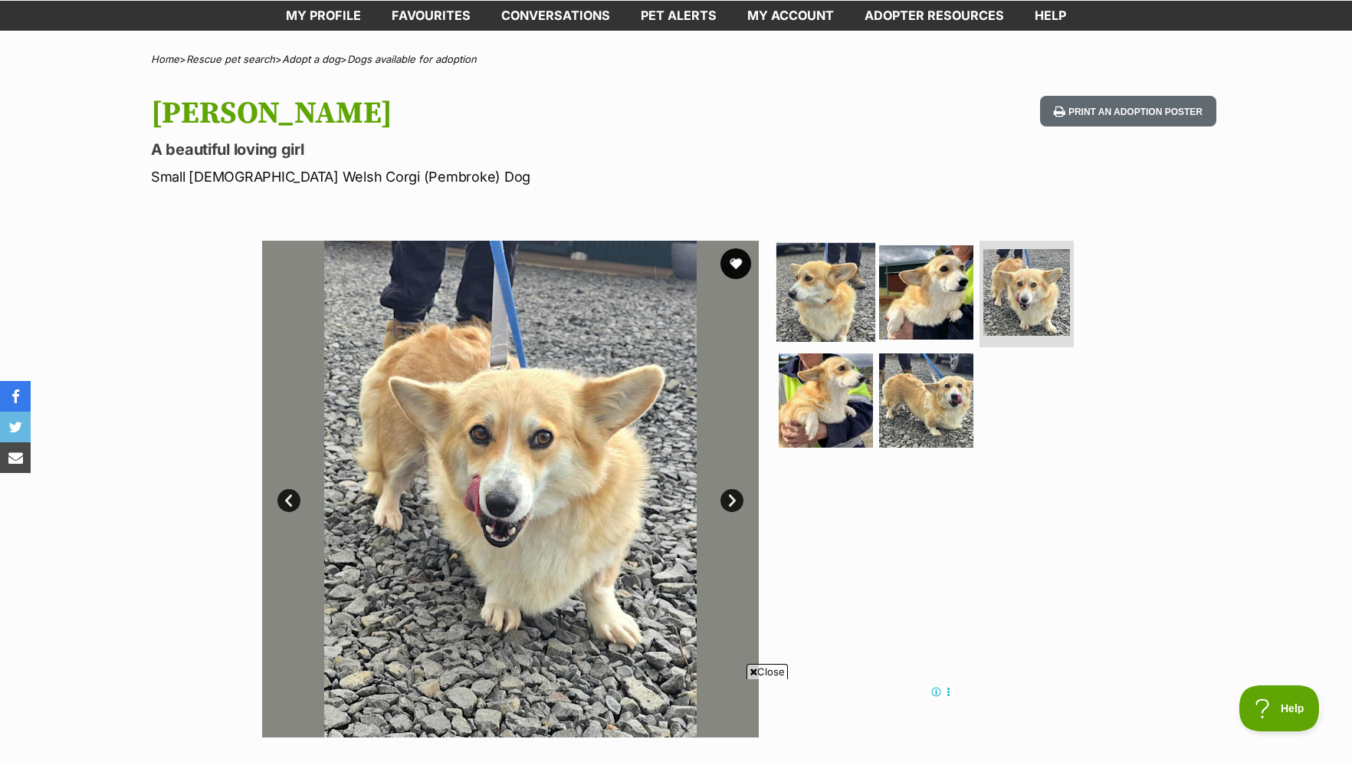
click at [836, 316] on img at bounding box center [825, 291] width 99 height 99
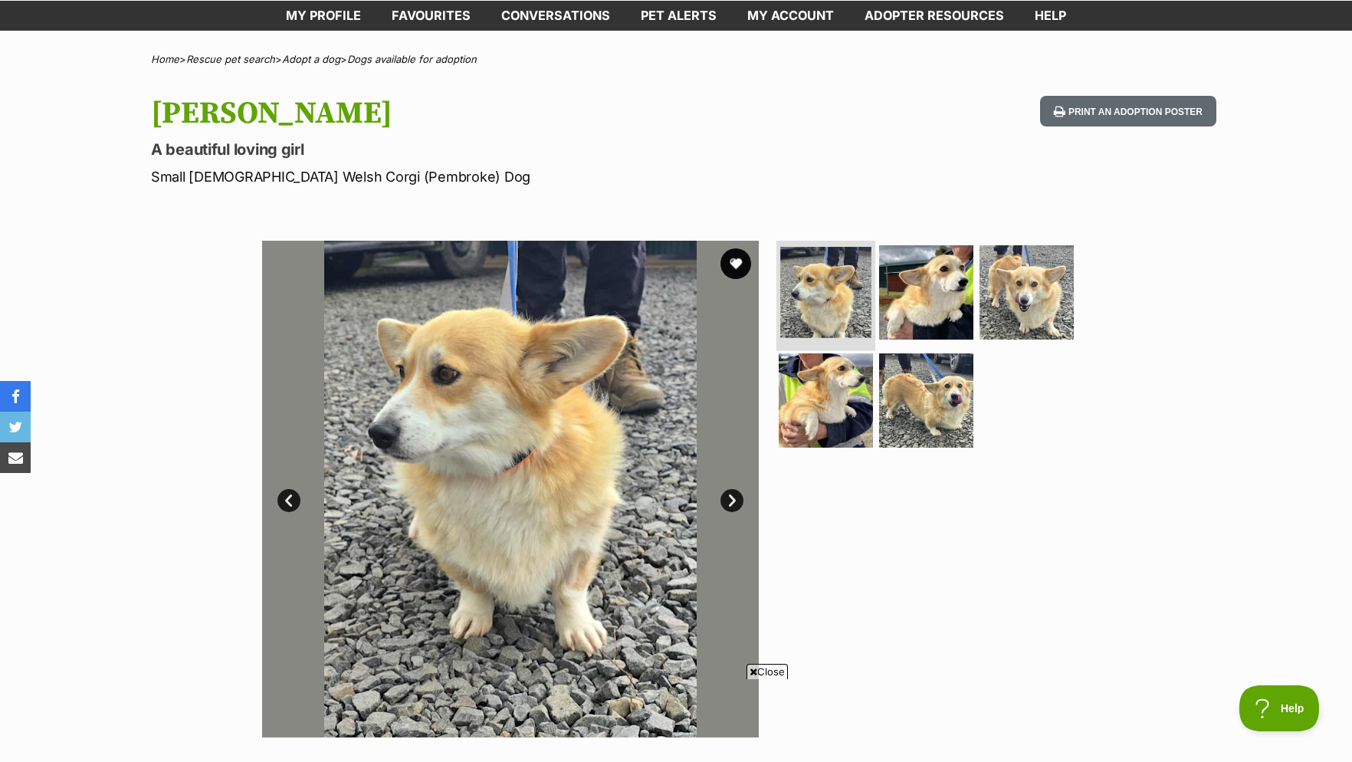
scroll to position [0, 0]
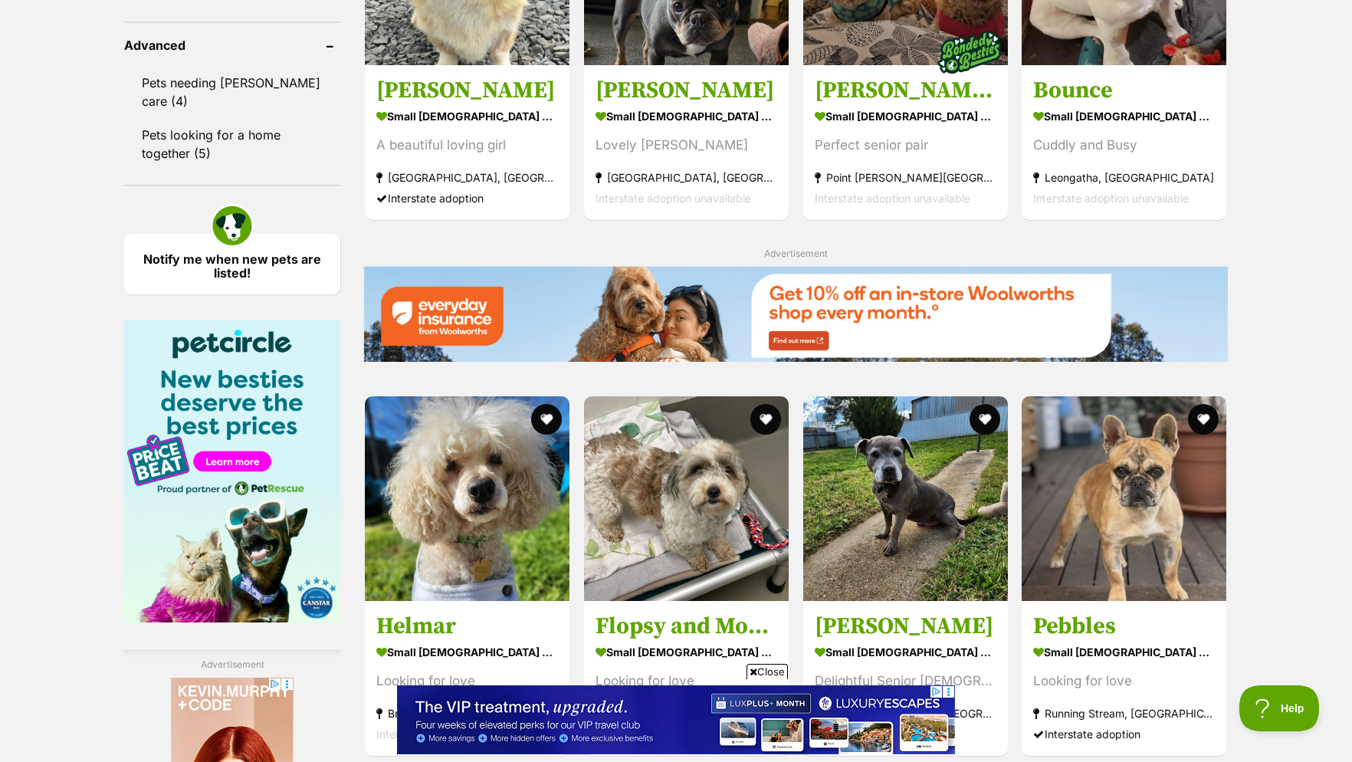
scroll to position [2267, 0]
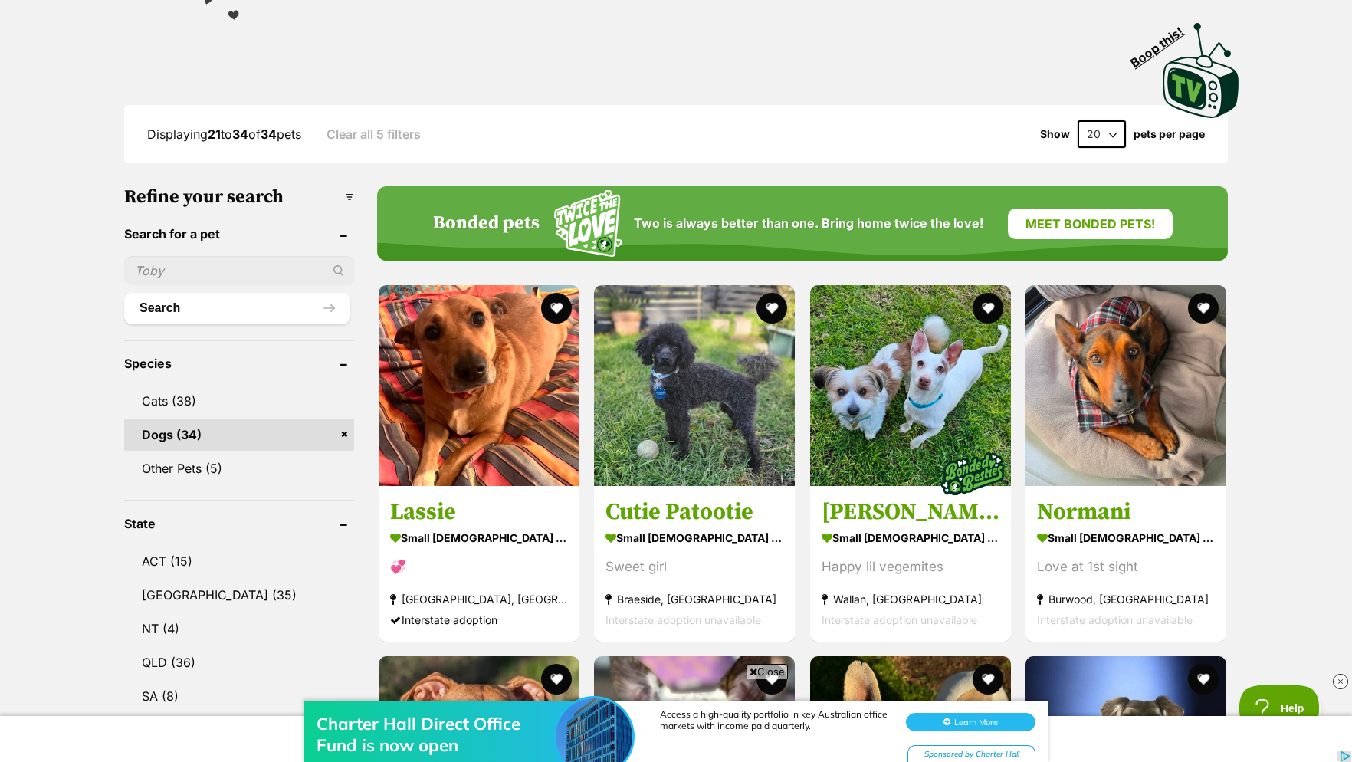
scroll to position [625, 0]
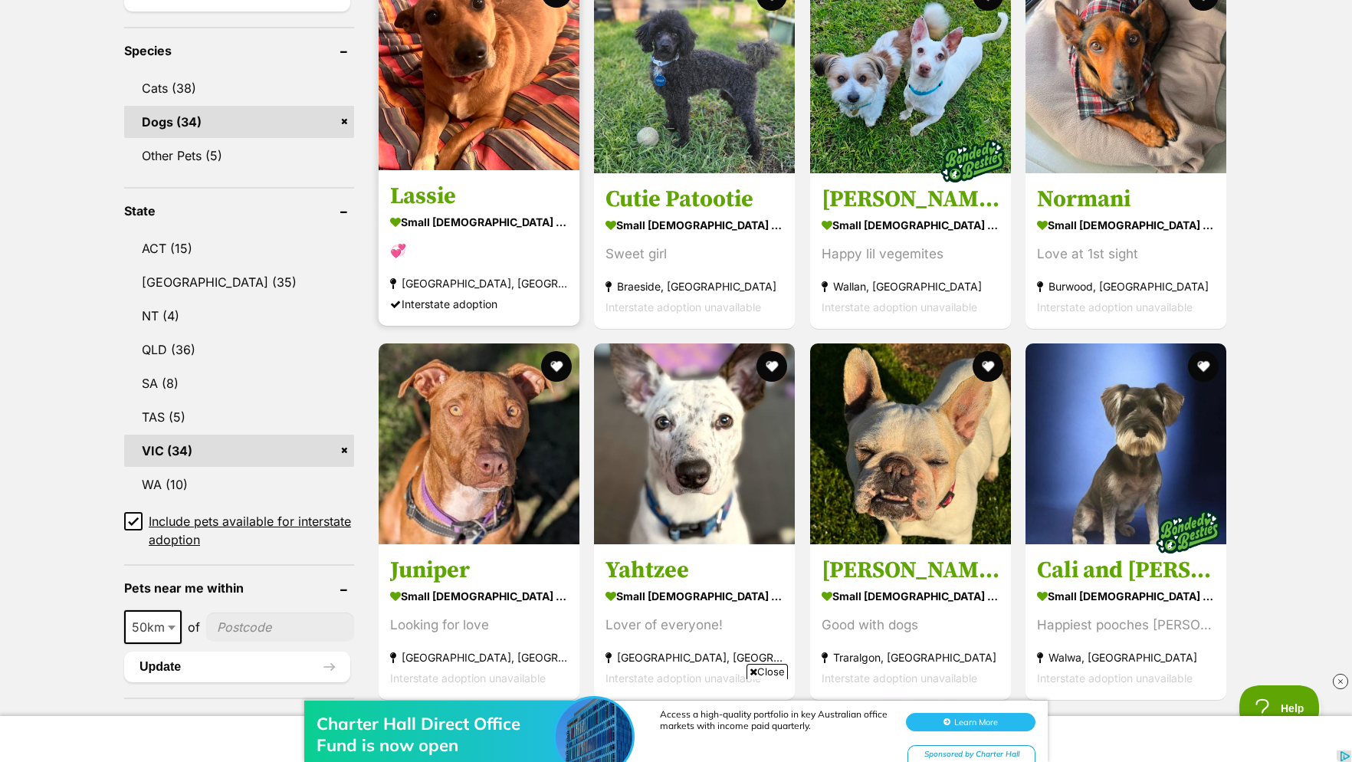
click at [439, 148] on img at bounding box center [479, 69] width 201 height 201
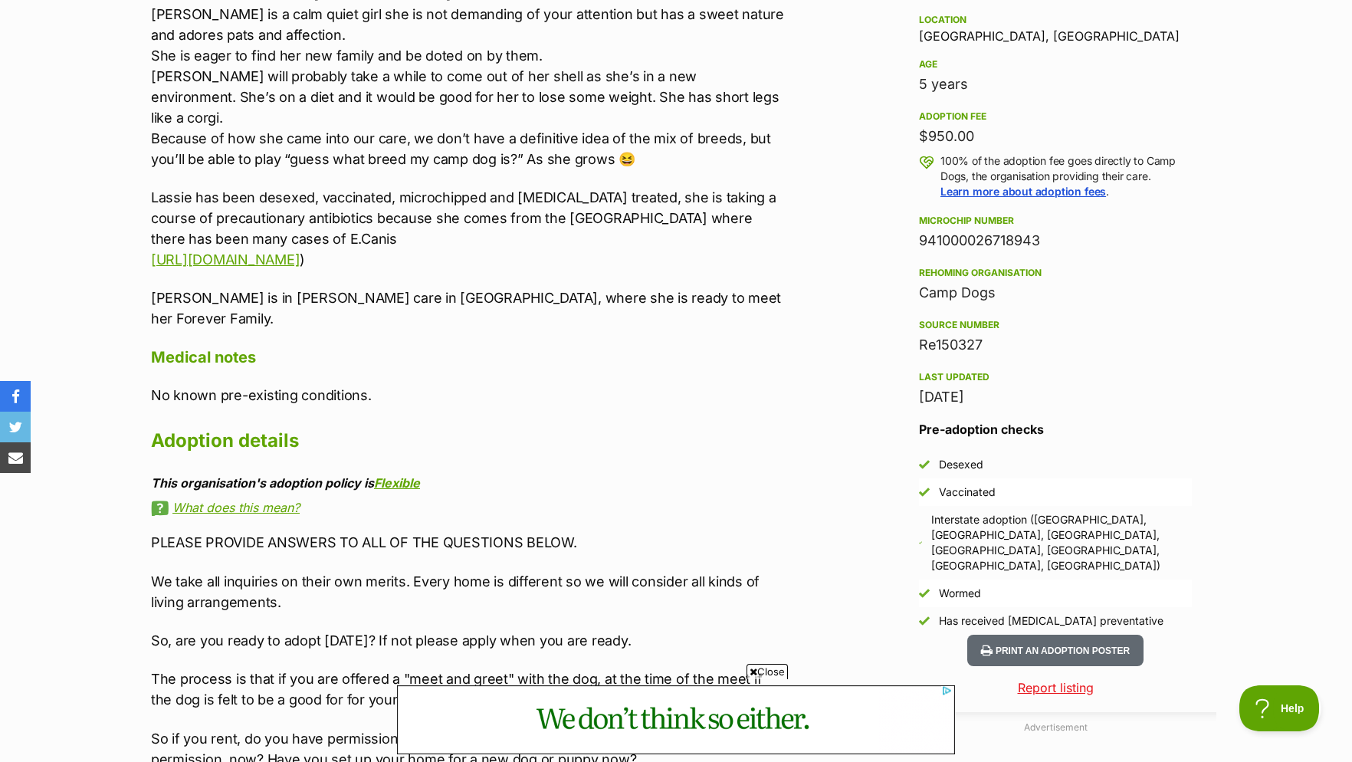
scroll to position [1407, 0]
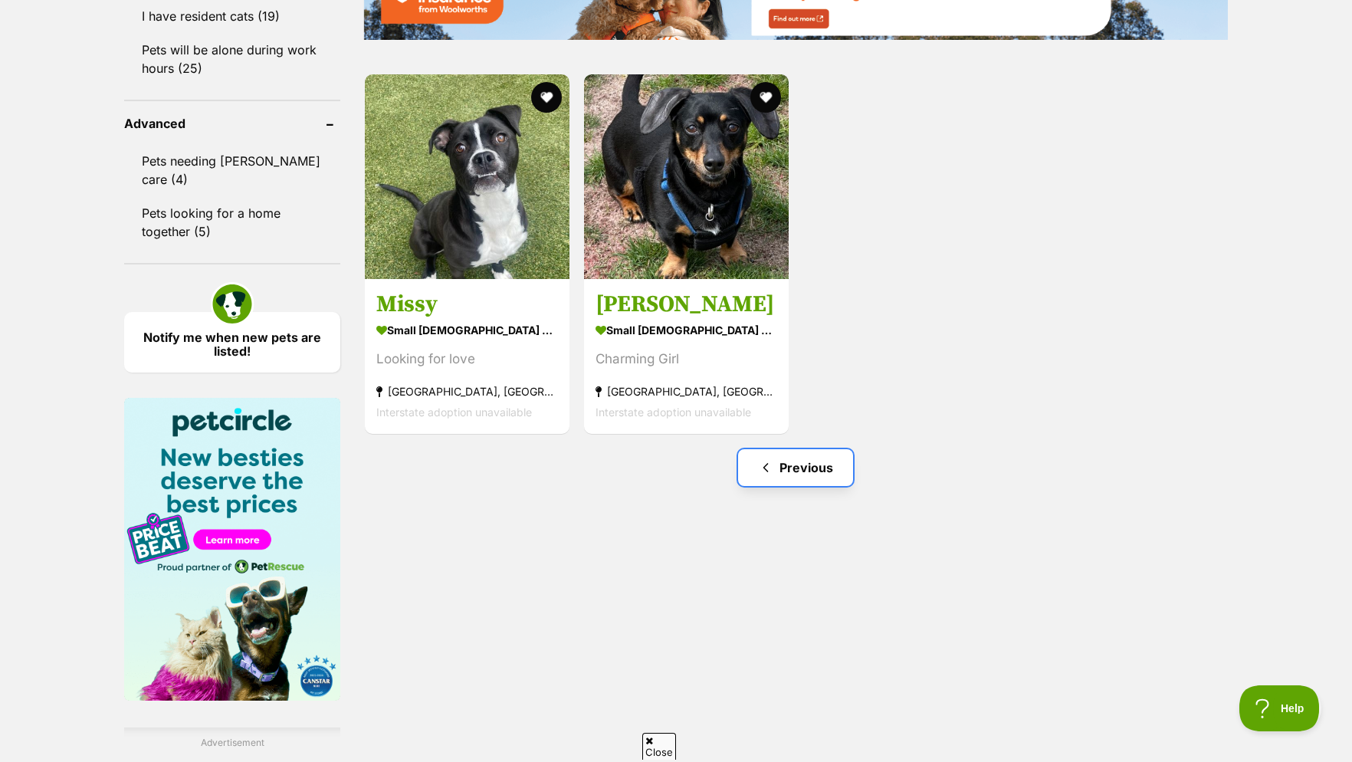
click at [811, 474] on link "Previous" at bounding box center [795, 467] width 115 height 37
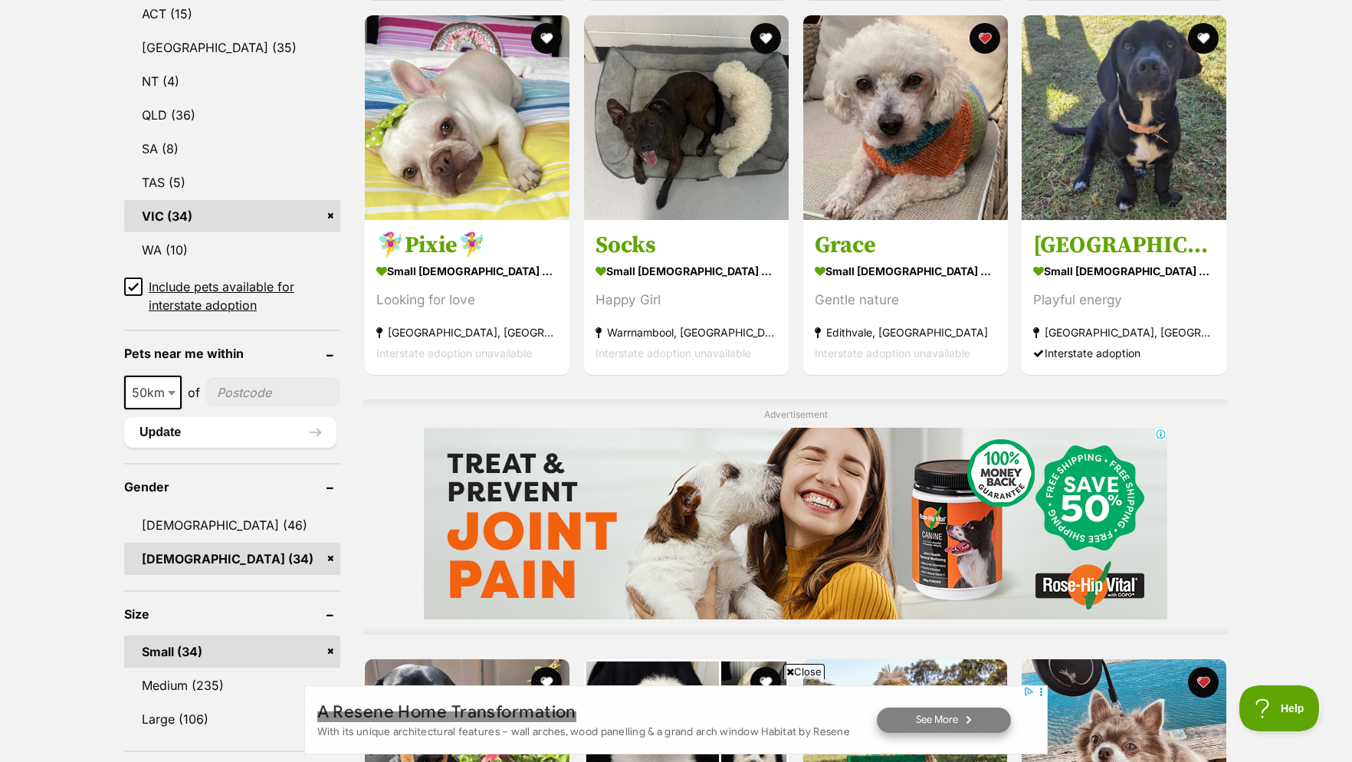
scroll to position [1251, 0]
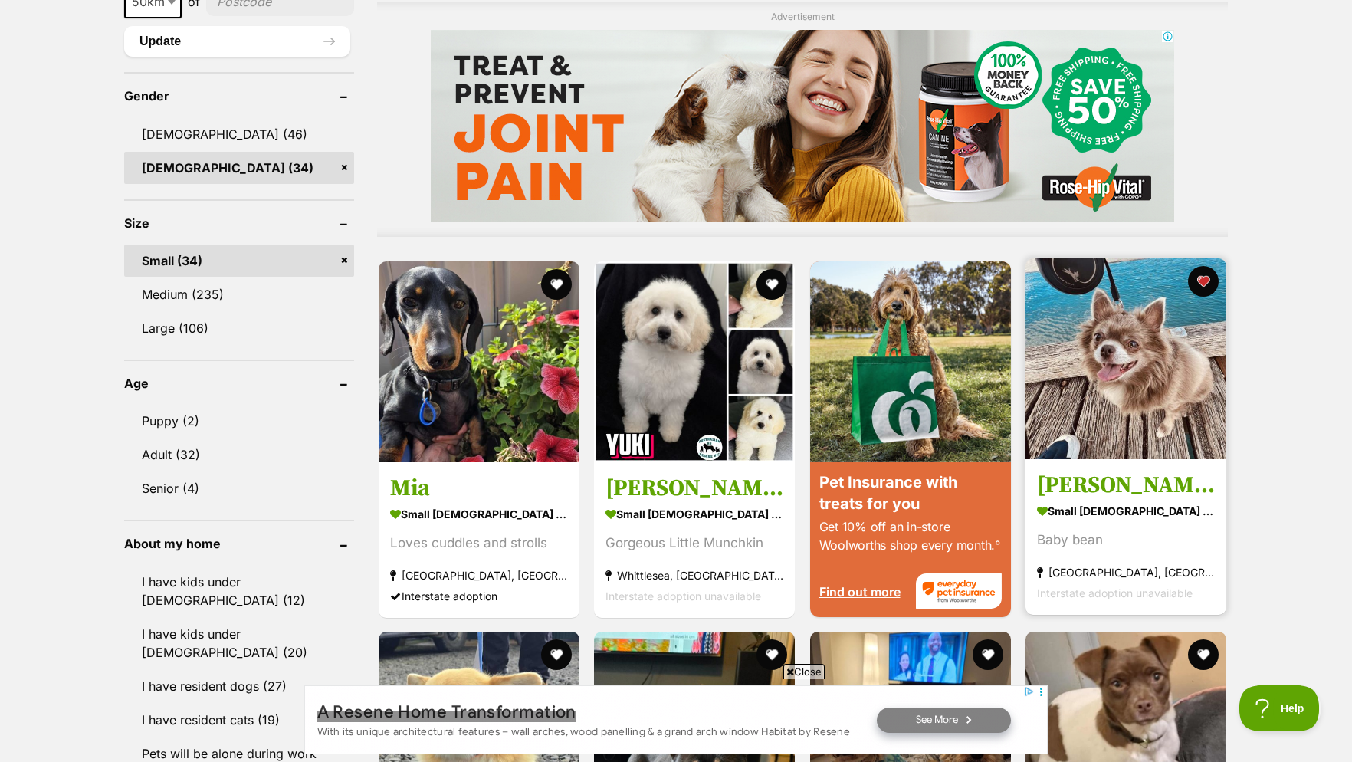
click at [1141, 365] on img at bounding box center [1125, 358] width 201 height 201
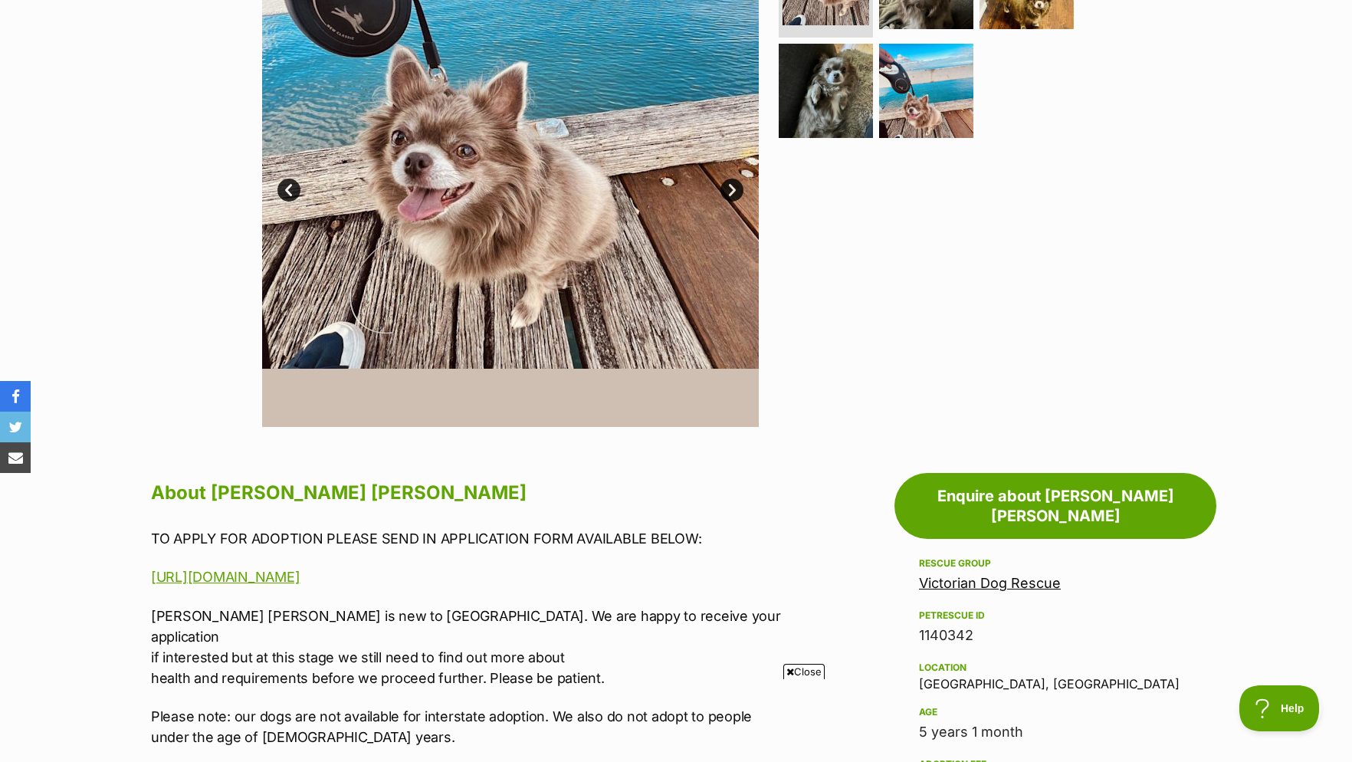
scroll to position [156, 0]
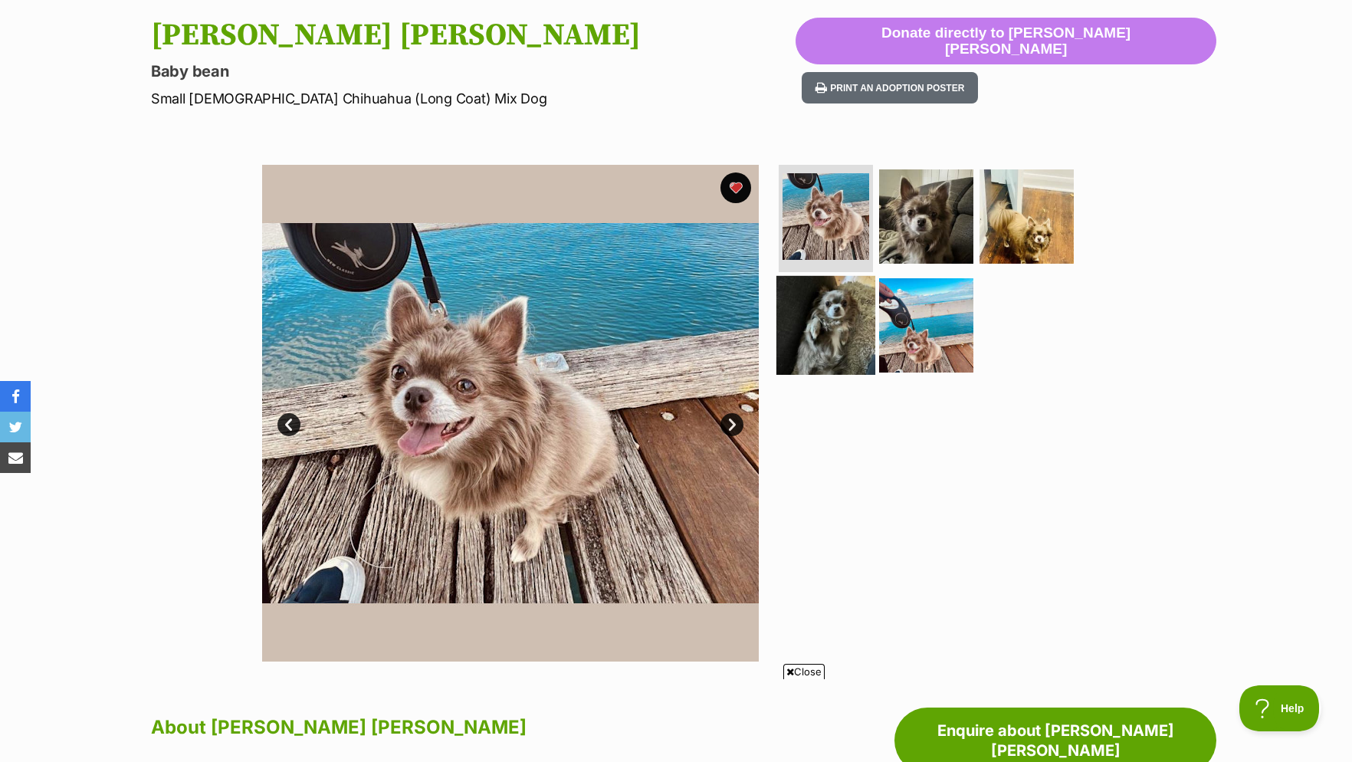
click at [834, 331] on img at bounding box center [825, 325] width 99 height 99
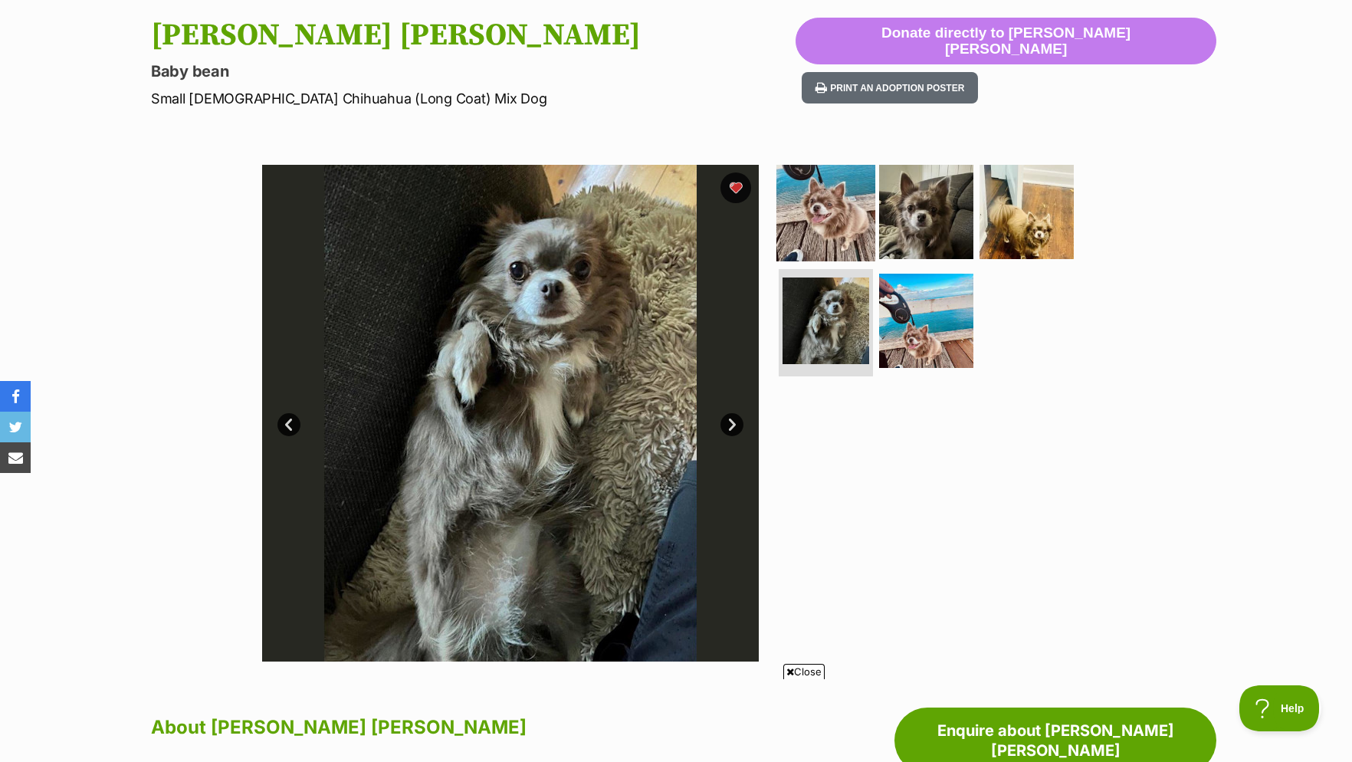
click at [816, 228] on img at bounding box center [825, 211] width 99 height 99
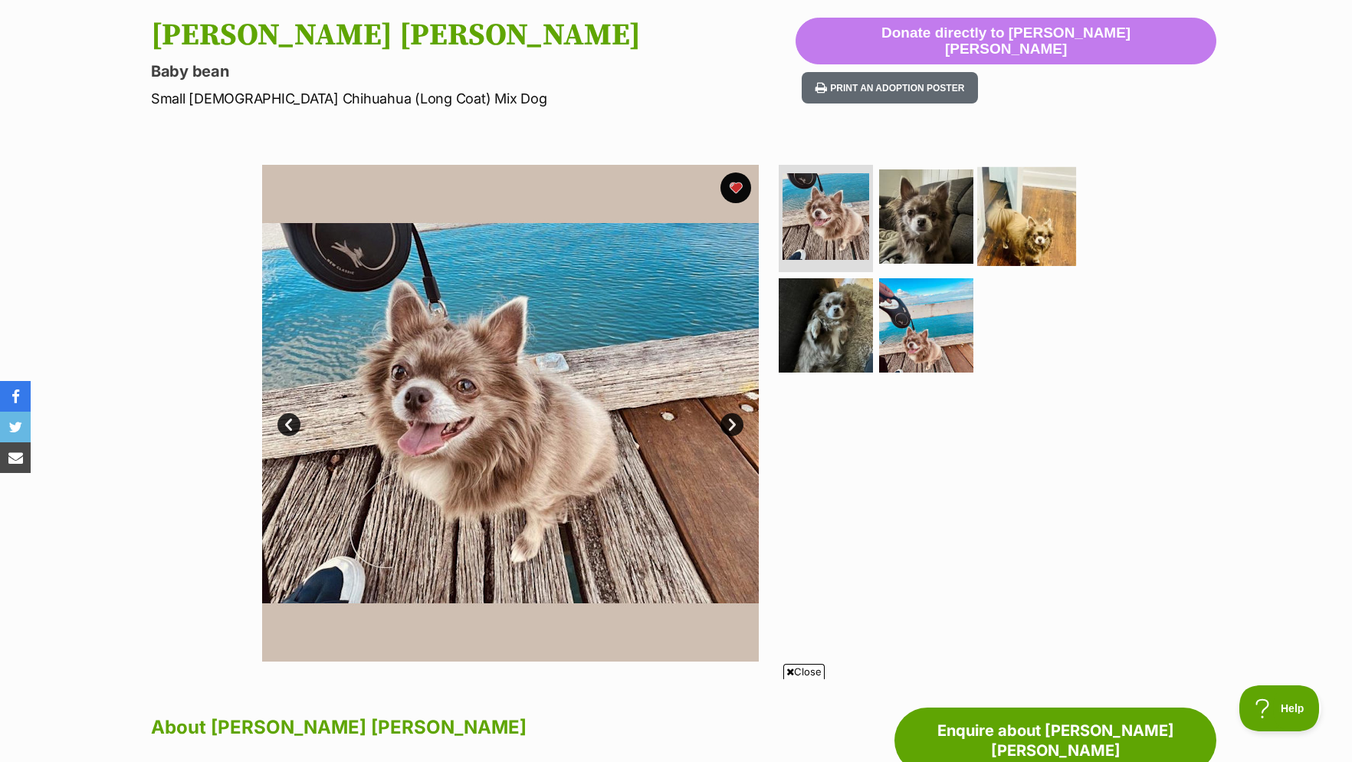
click at [1005, 221] on img at bounding box center [1026, 216] width 99 height 99
